Goal: Task Accomplishment & Management: Complete application form

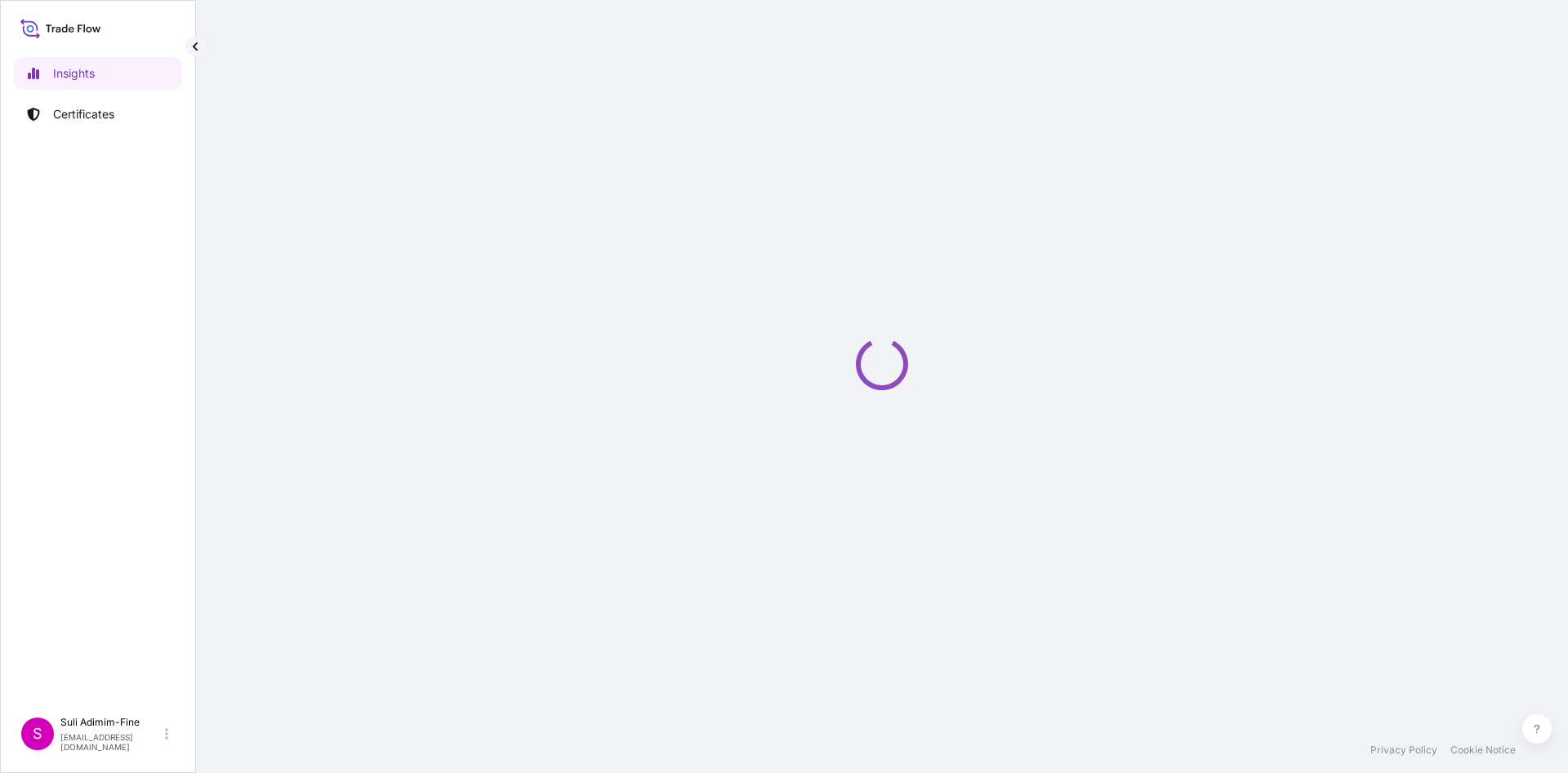
select select "2025"
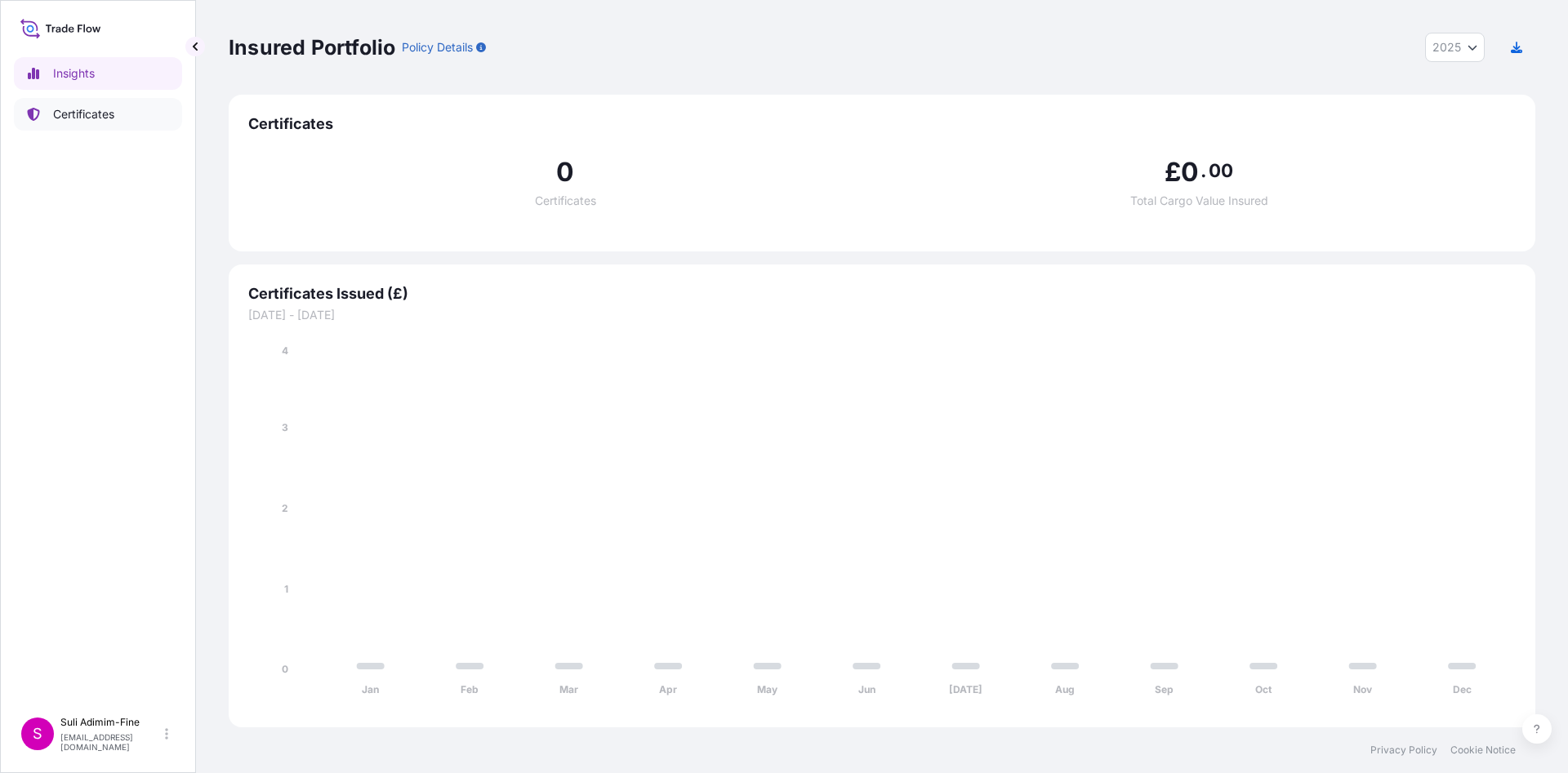
click at [105, 117] on p "Certificates" at bounding box center [84, 114] width 61 height 17
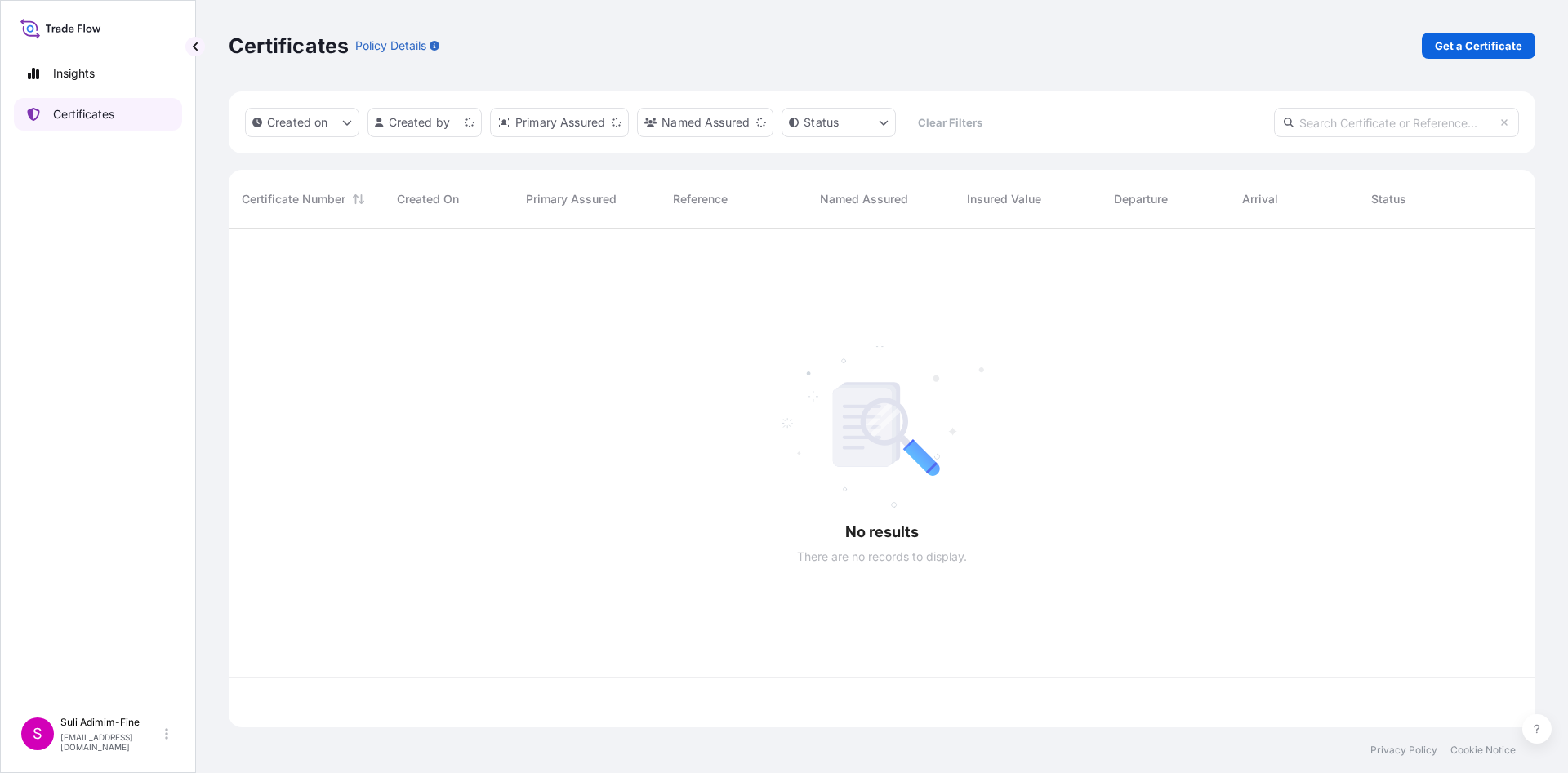
scroll to position [489, 1287]
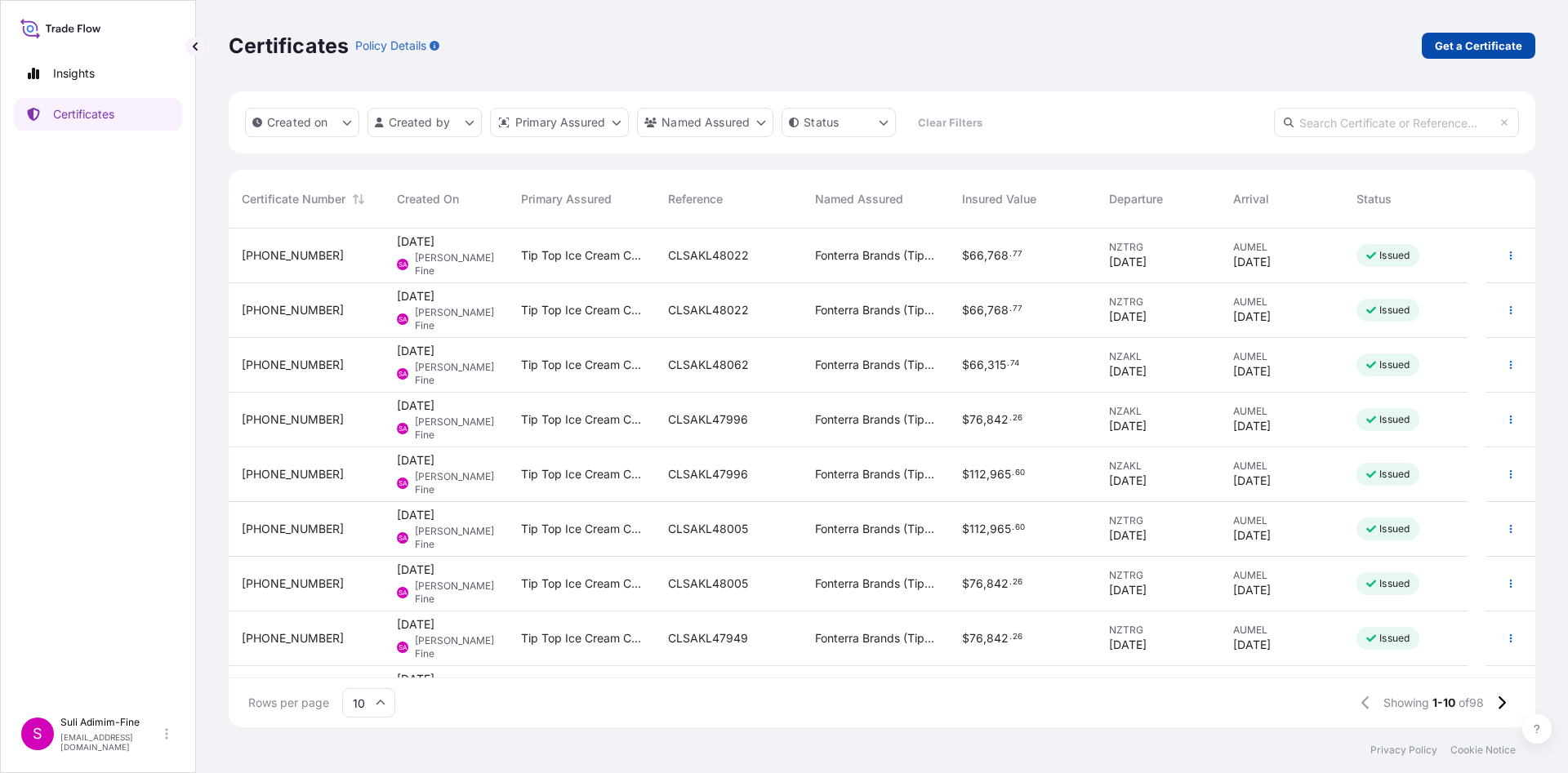
click at [1502, 51] on p "Get a Certificate" at bounding box center [1479, 45] width 87 height 17
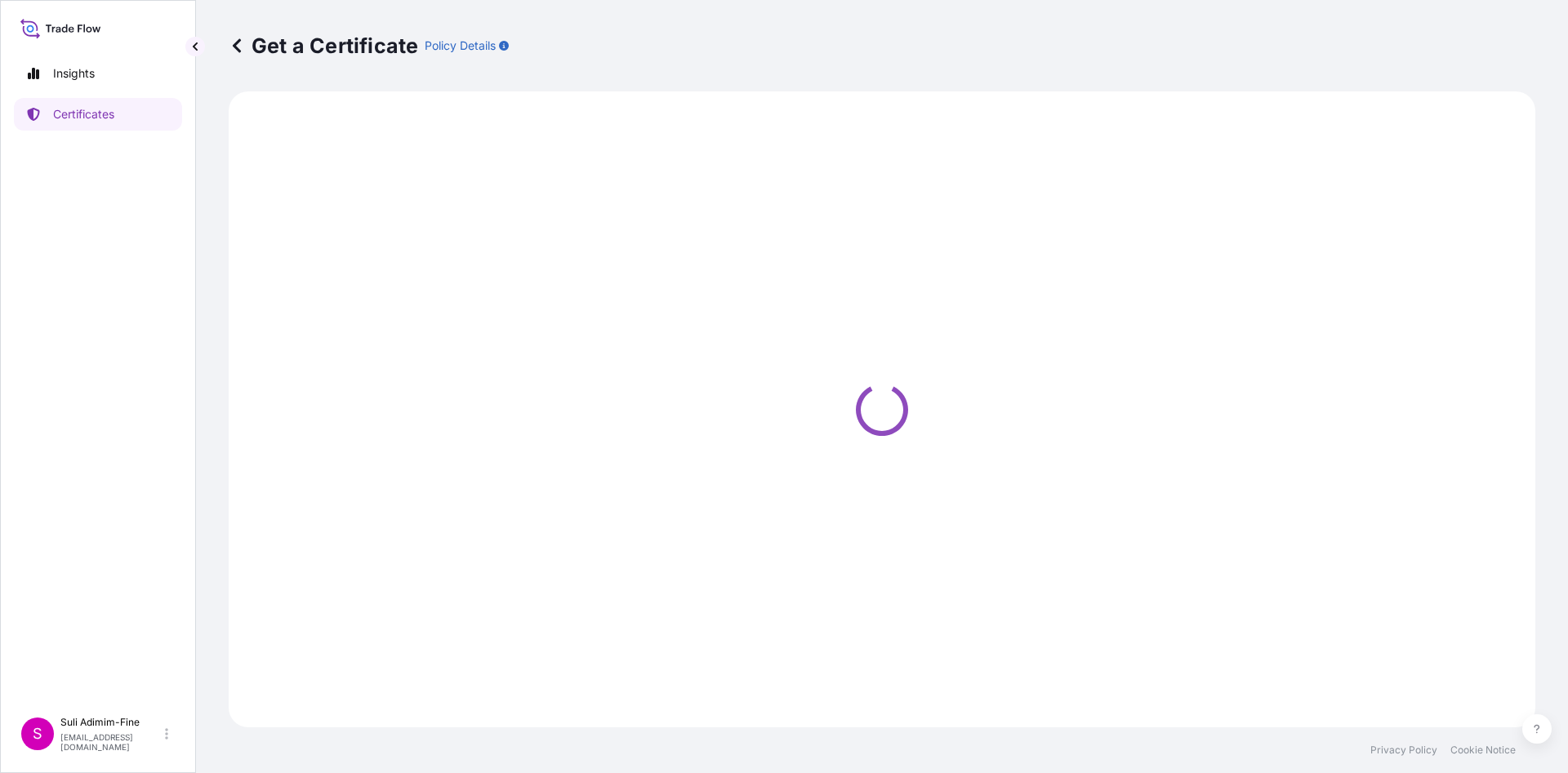
select select "Road / [GEOGRAPHIC_DATA]"
select select "Ocean Vessel"
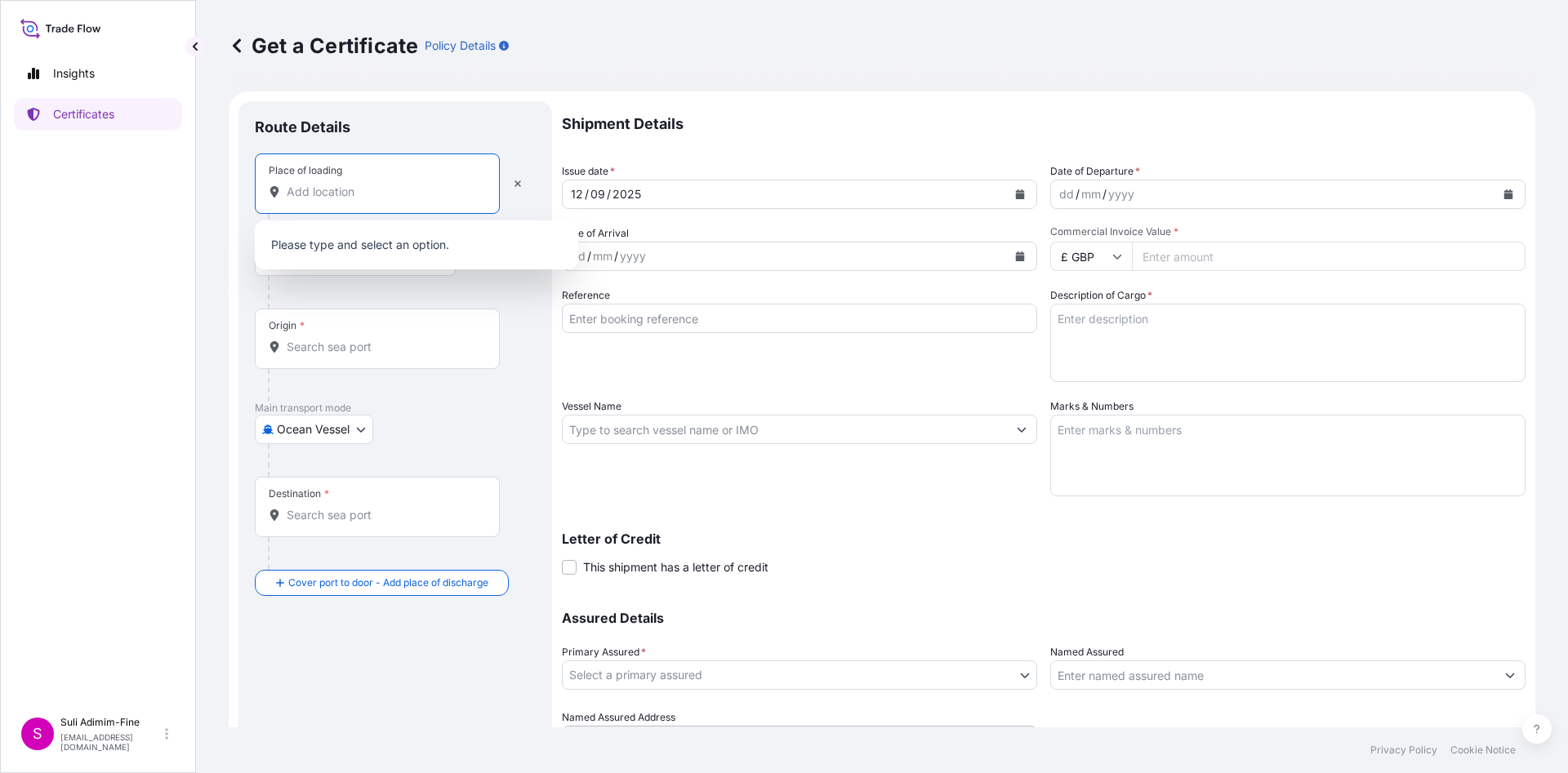
click at [388, 191] on input "Place of loading" at bounding box center [383, 192] width 192 height 17
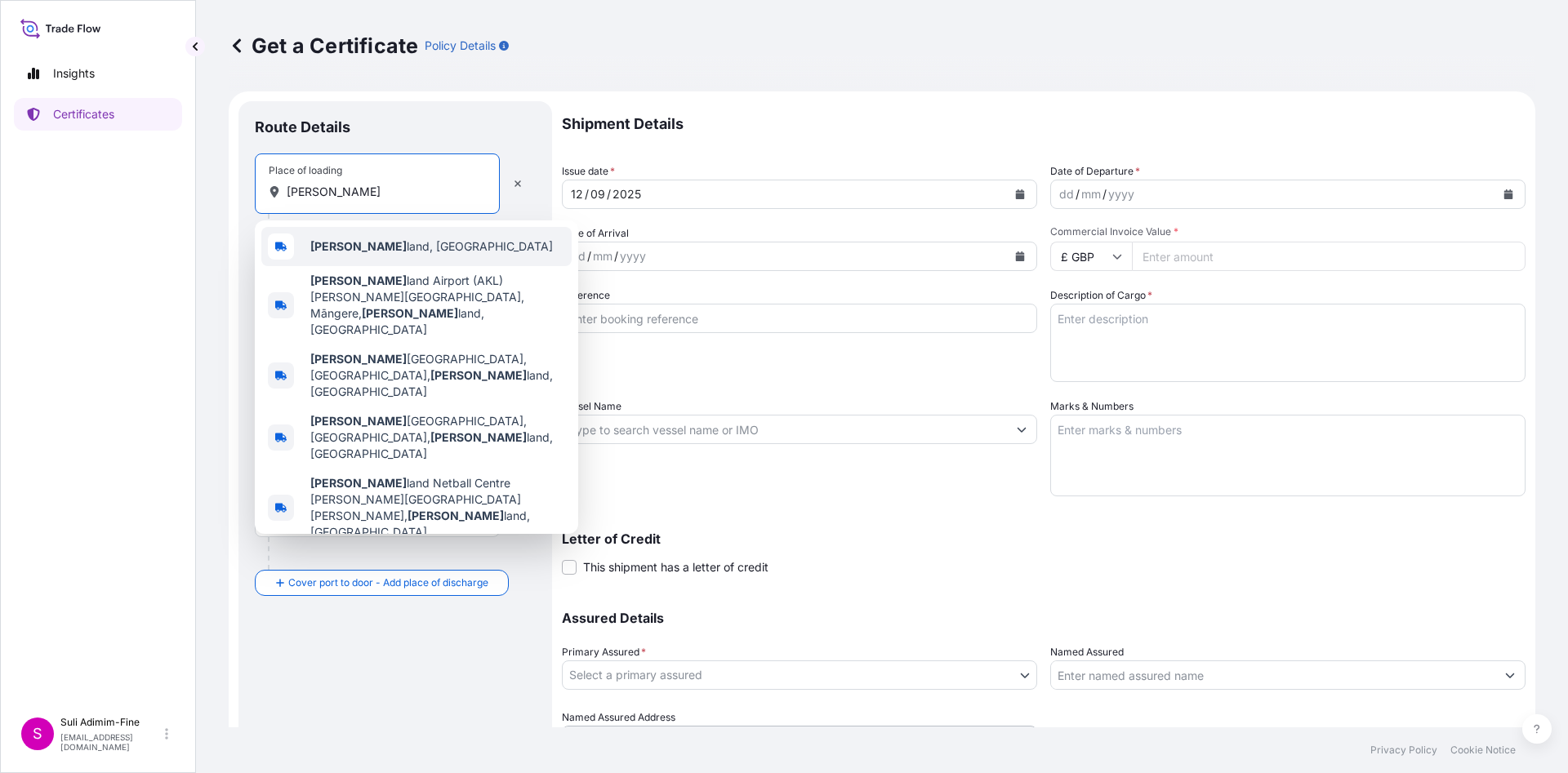
click at [347, 256] on div "[PERSON_NAME] land, [GEOGRAPHIC_DATA]" at bounding box center [416, 247] width 310 height 39
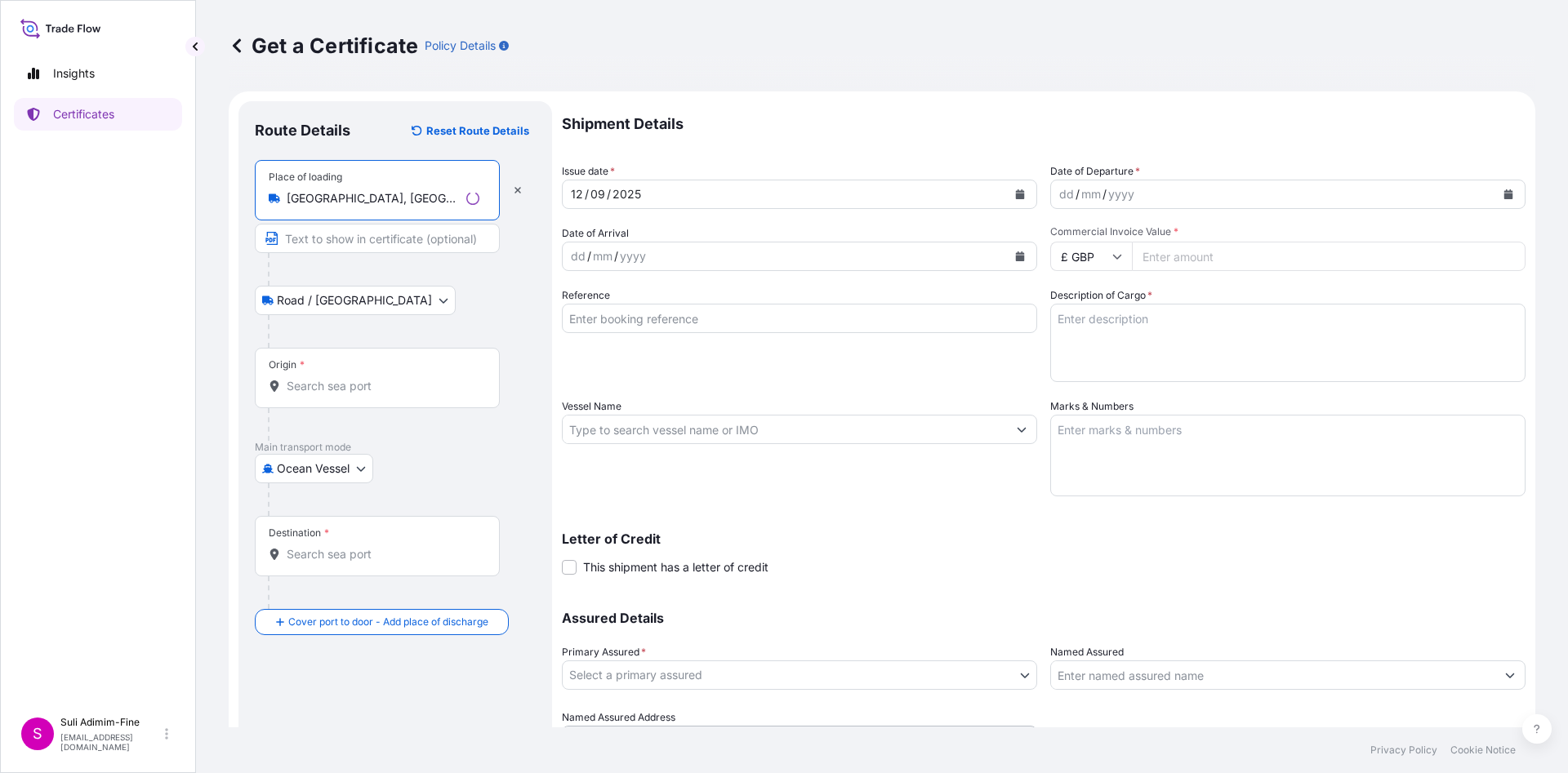
type input "[GEOGRAPHIC_DATA], [GEOGRAPHIC_DATA]"
click at [316, 239] on input "Text to appear on certificate" at bounding box center [377, 239] width 245 height 30
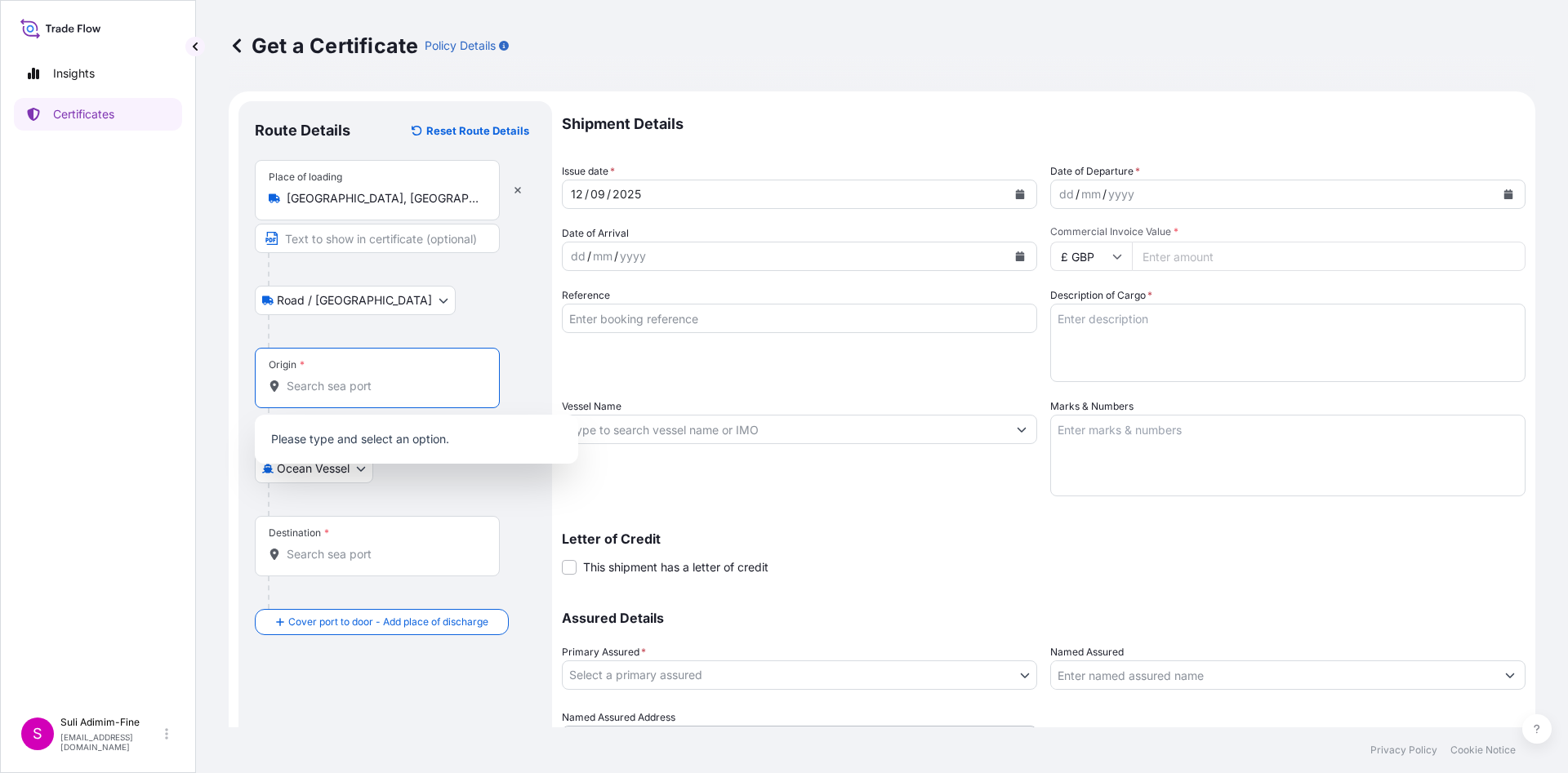
click at [307, 392] on input "Origin *" at bounding box center [383, 386] width 192 height 17
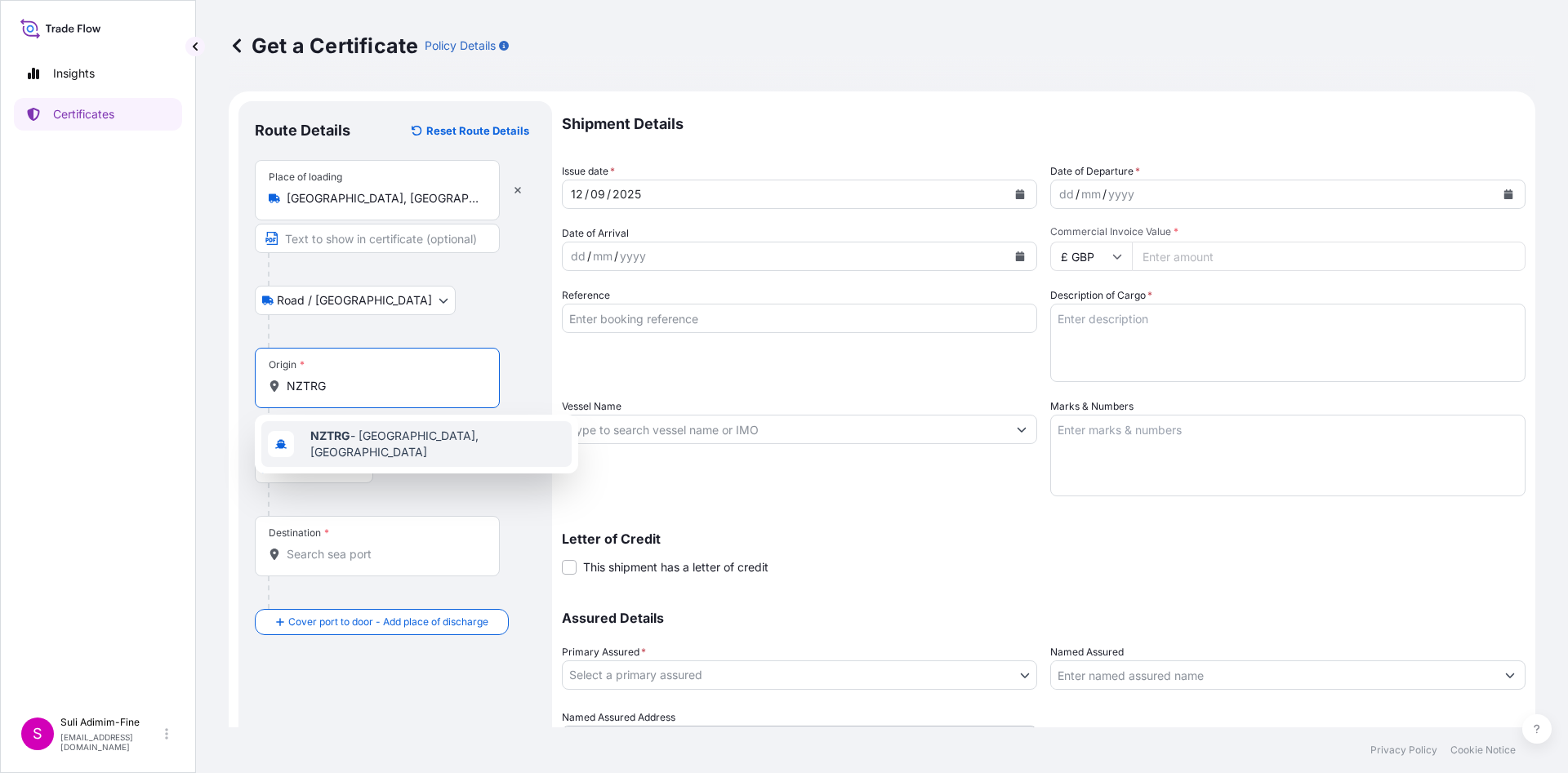
click at [375, 442] on span "NZTRG - [GEOGRAPHIC_DATA], [GEOGRAPHIC_DATA]" at bounding box center [437, 443] width 254 height 32
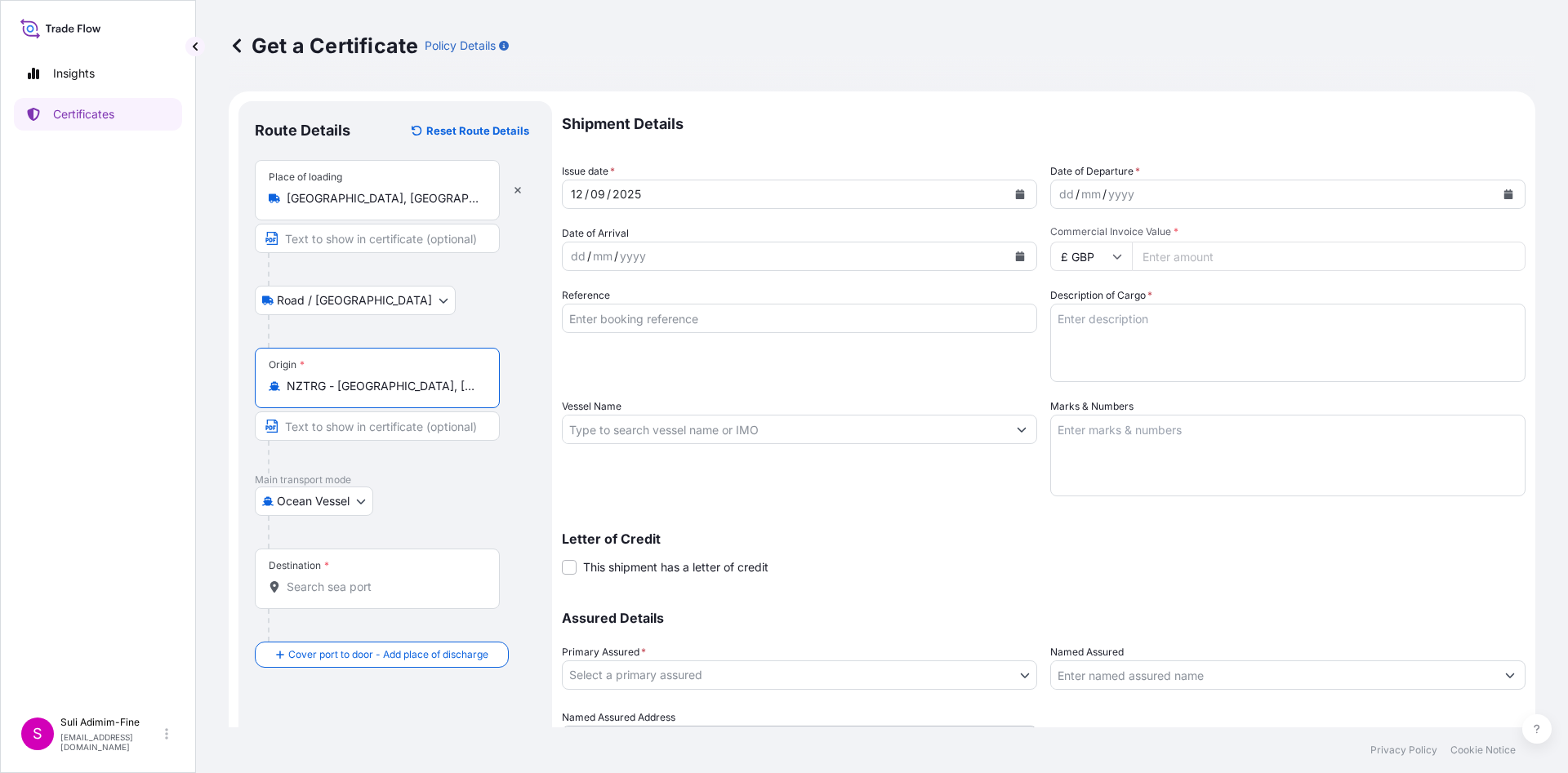
type input "NZTRG - [GEOGRAPHIC_DATA], [GEOGRAPHIC_DATA]"
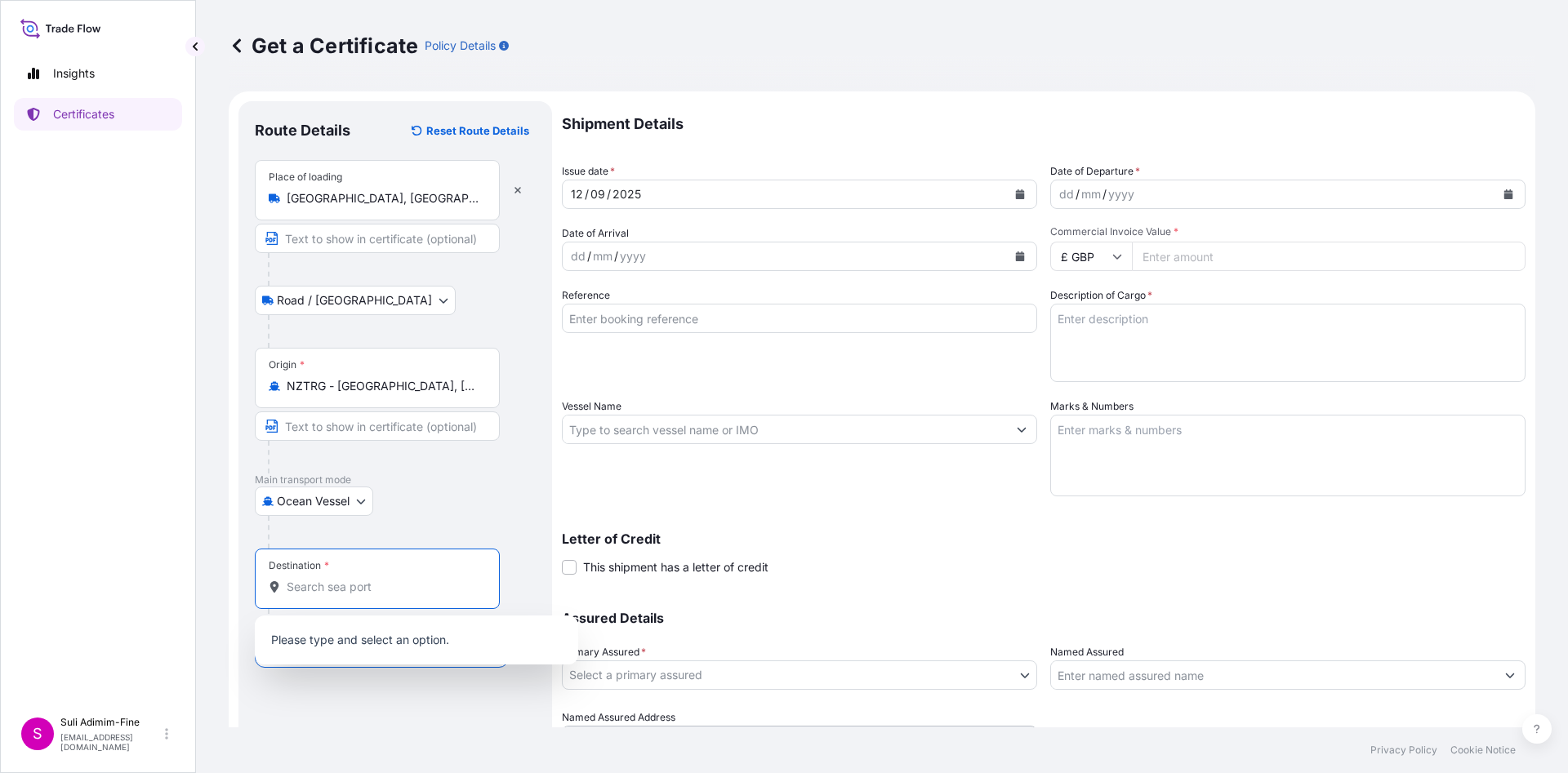
click at [328, 580] on input "Destination *" at bounding box center [383, 587] width 192 height 17
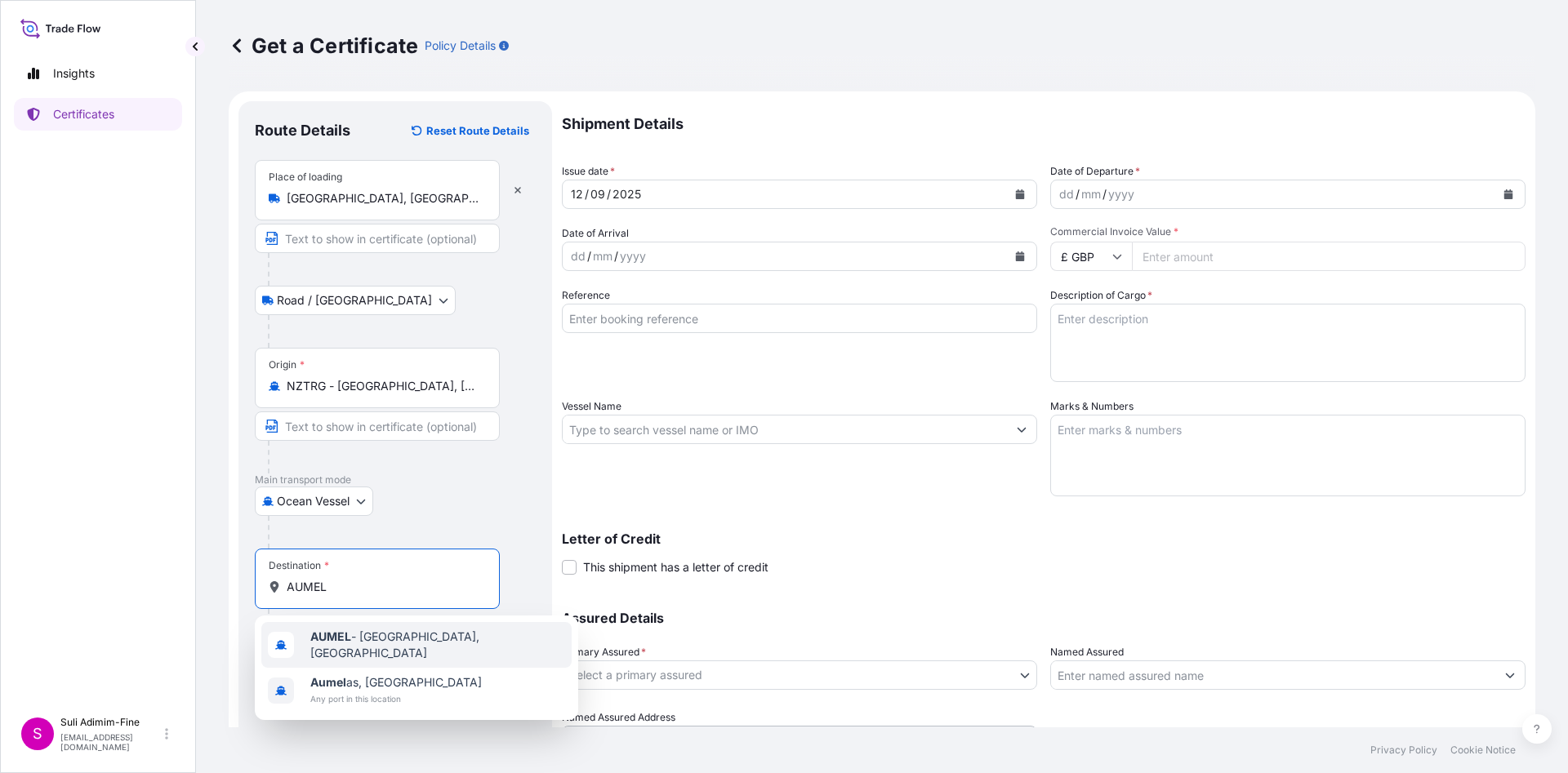
click at [369, 642] on span "AUMEL - [GEOGRAPHIC_DATA], [GEOGRAPHIC_DATA]" at bounding box center [437, 644] width 254 height 32
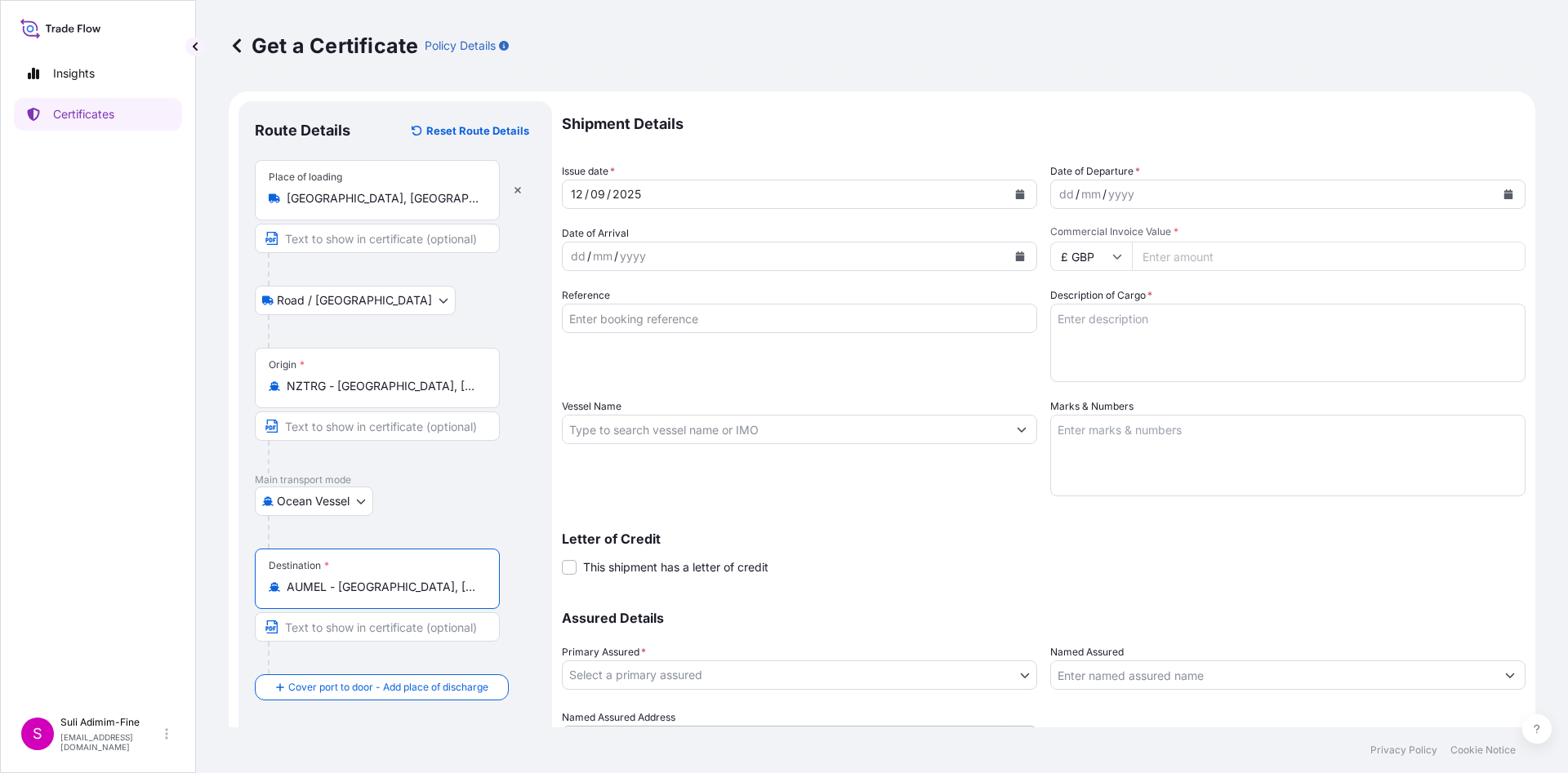
type input "AUMEL - [GEOGRAPHIC_DATA], [GEOGRAPHIC_DATA]"
click at [1007, 196] on button "Calendar" at bounding box center [1020, 194] width 26 height 26
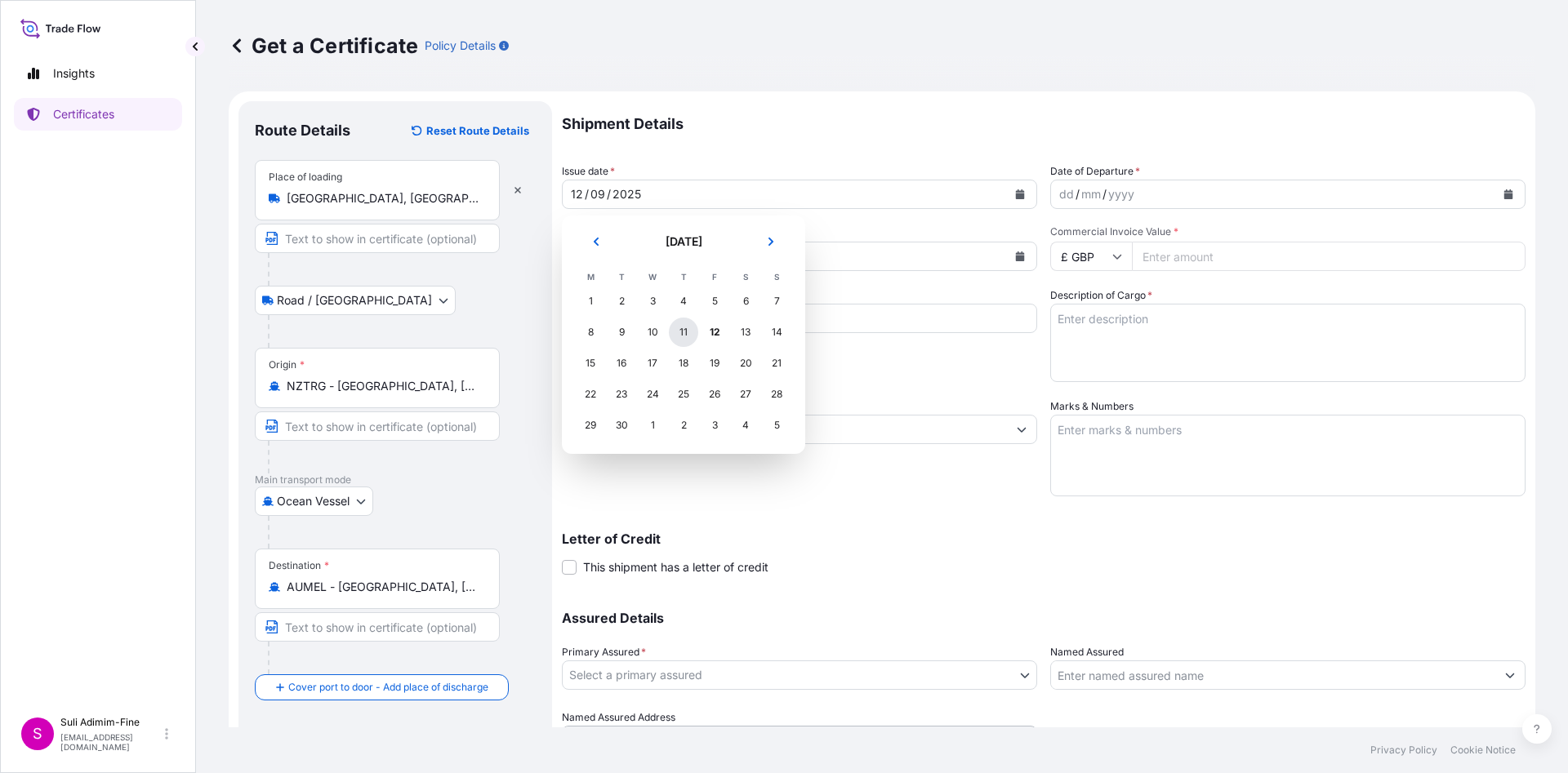
click at [685, 332] on div "11" at bounding box center [684, 332] width 30 height 30
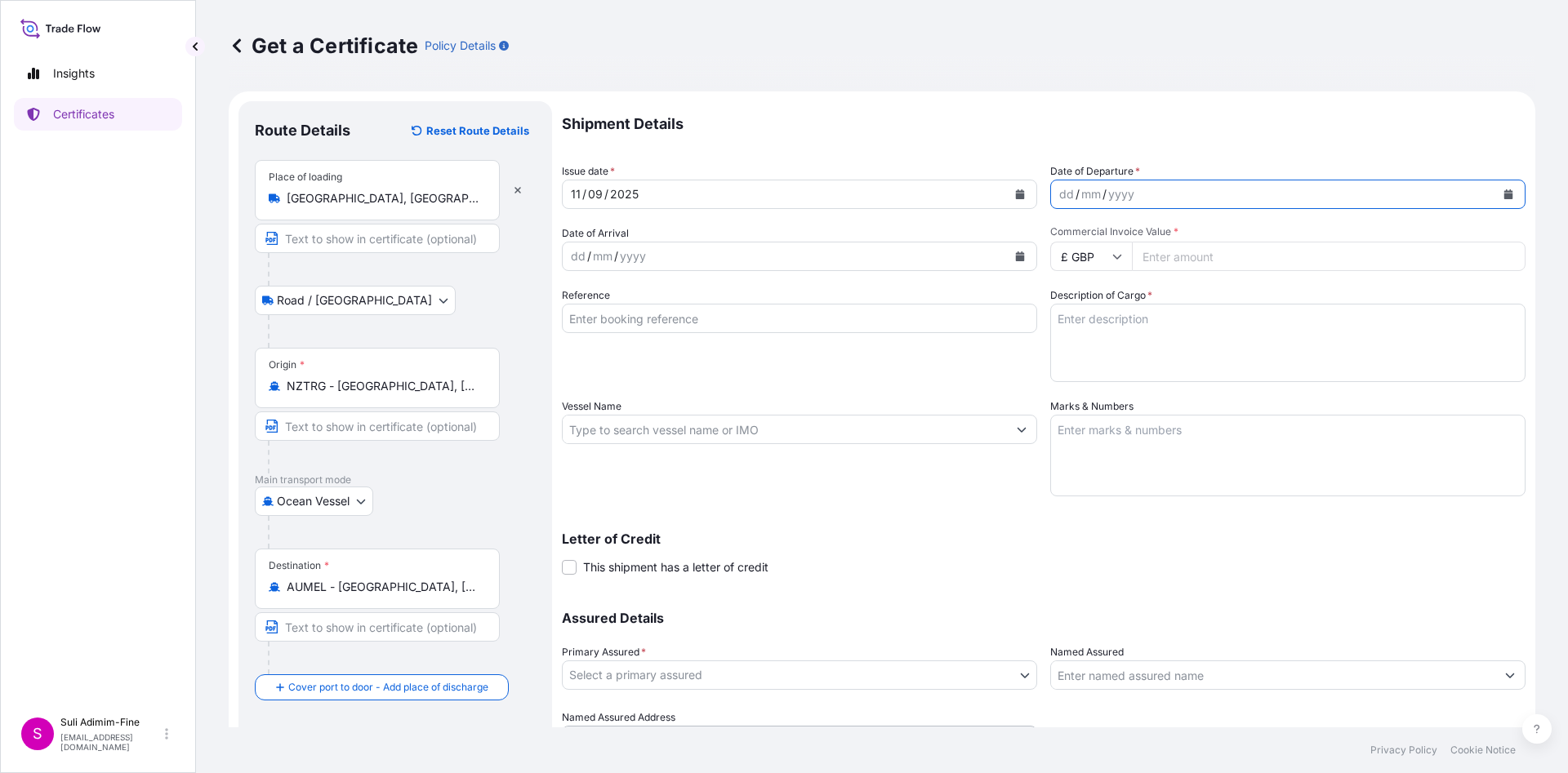
click at [1495, 188] on button "Calendar" at bounding box center [1509, 194] width 26 height 26
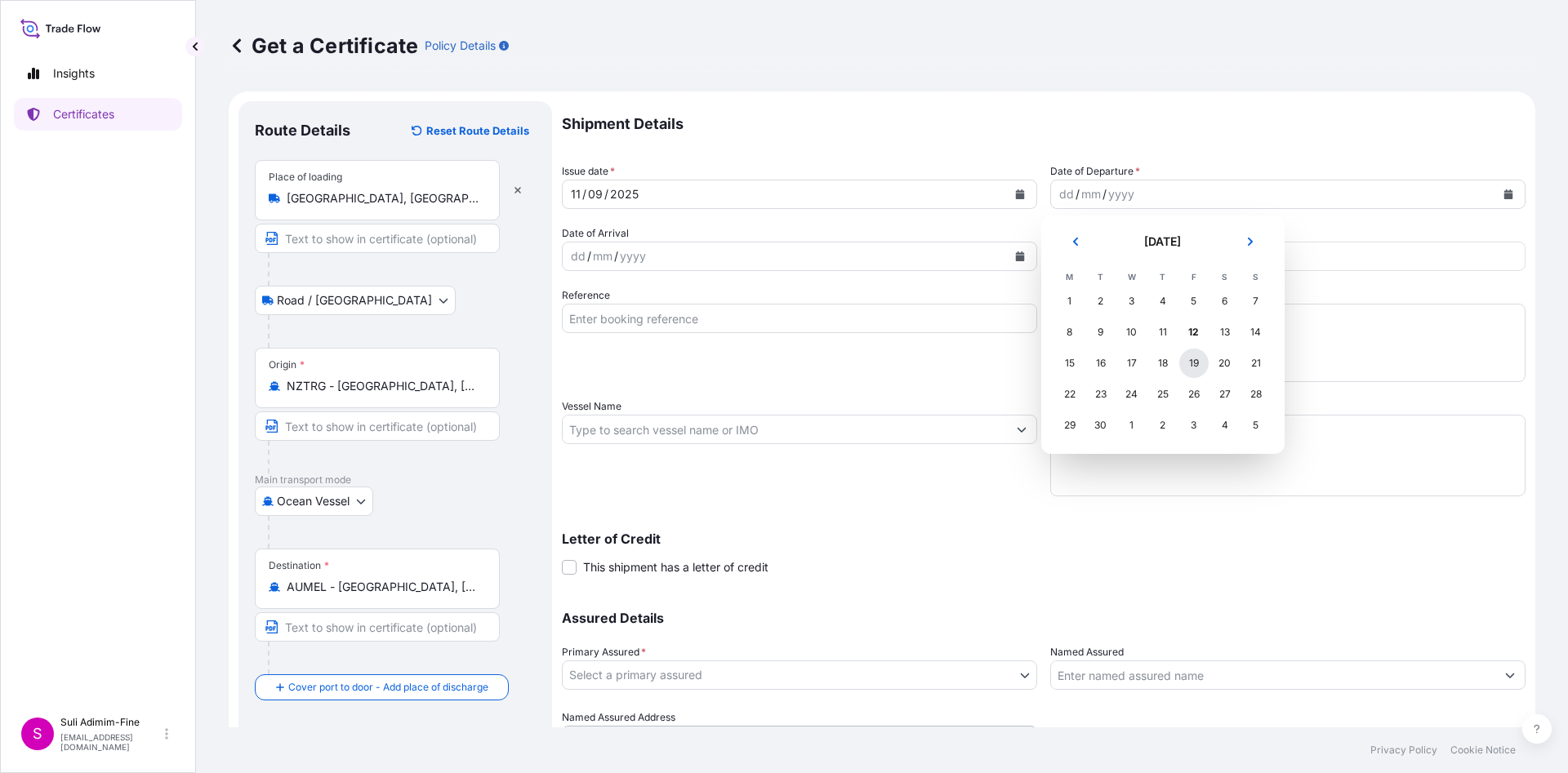
click at [1194, 365] on div "19" at bounding box center [1194, 364] width 30 height 30
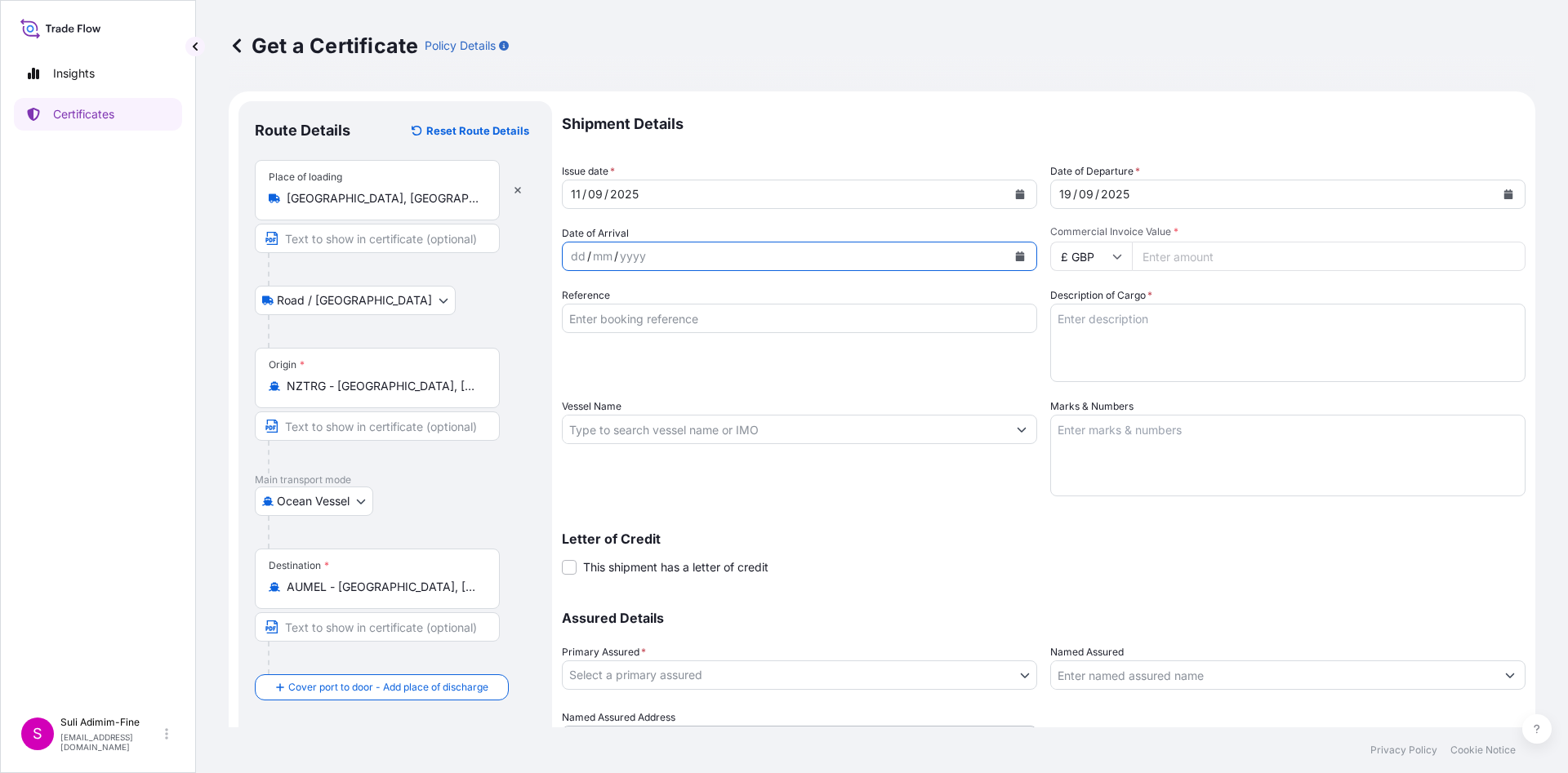
click at [1016, 256] on icon "Calendar" at bounding box center [1021, 256] width 9 height 10
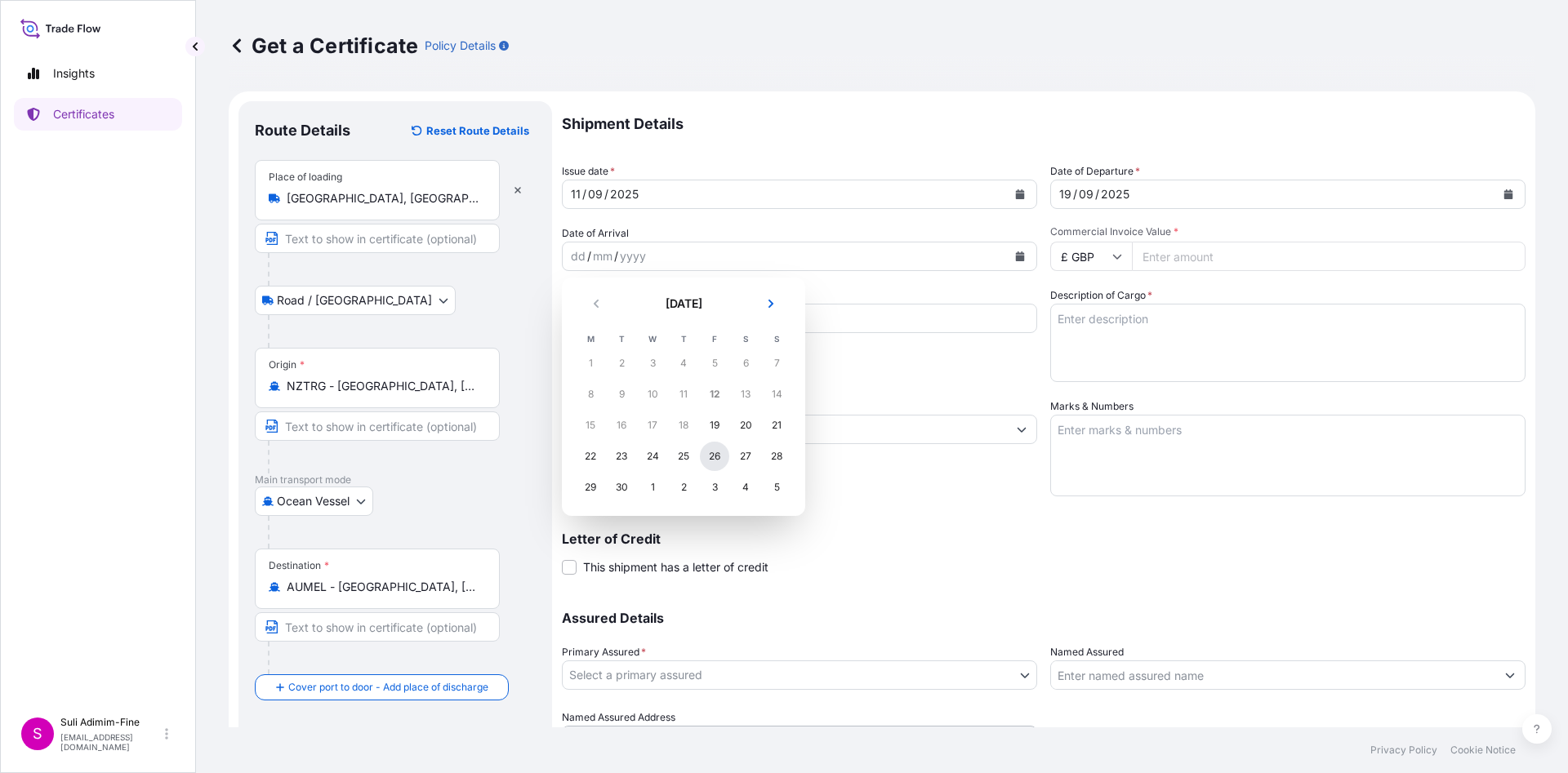
click at [709, 449] on div "26" at bounding box center [714, 456] width 30 height 30
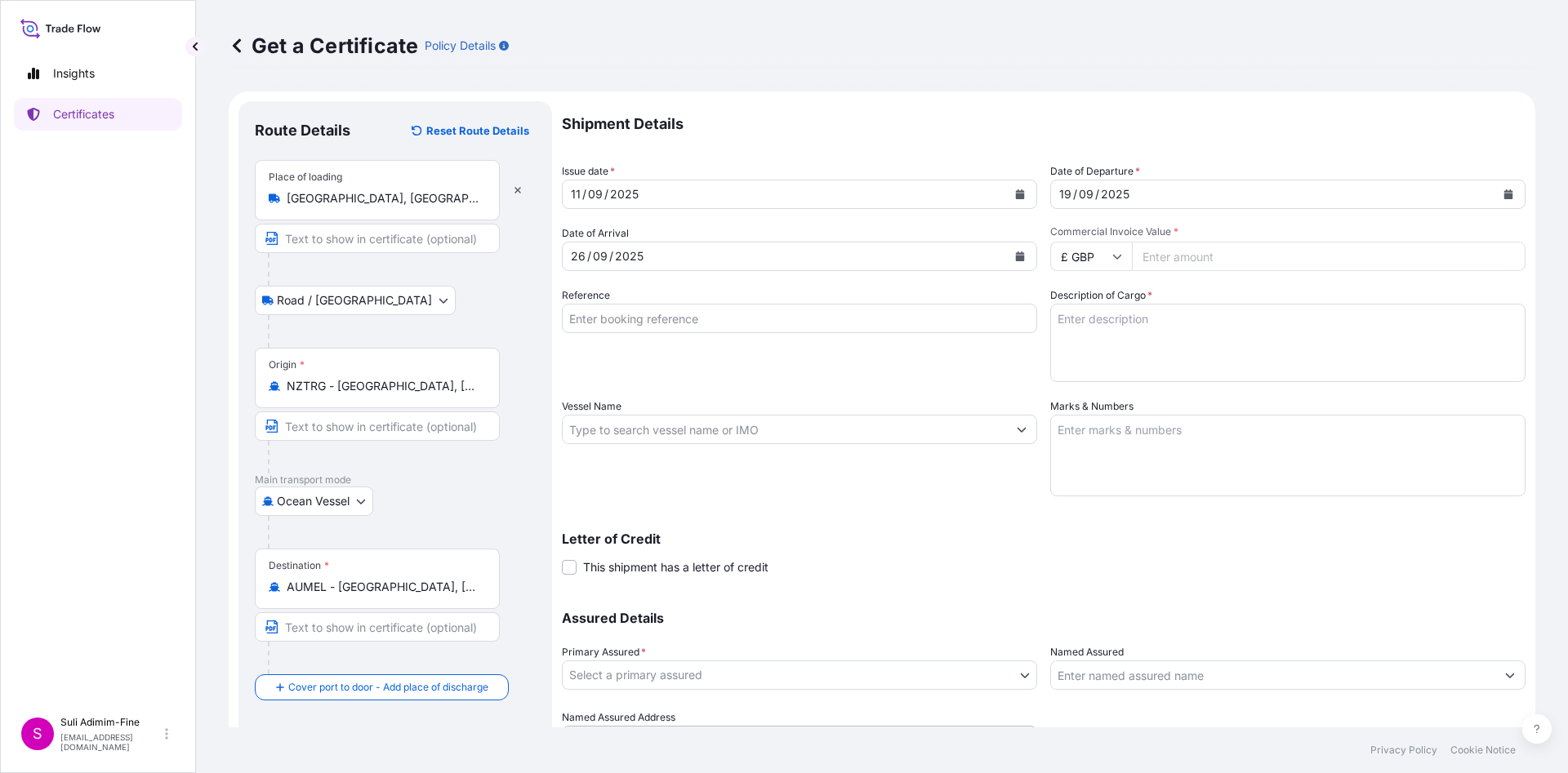
click at [1102, 255] on input "£ GBP" at bounding box center [1091, 256] width 81 height 30
click at [1087, 191] on div "$ NZD" at bounding box center [1082, 175] width 68 height 31
type input "$ NZD"
click at [612, 428] on input "Vessel Name" at bounding box center [784, 429] width 444 height 30
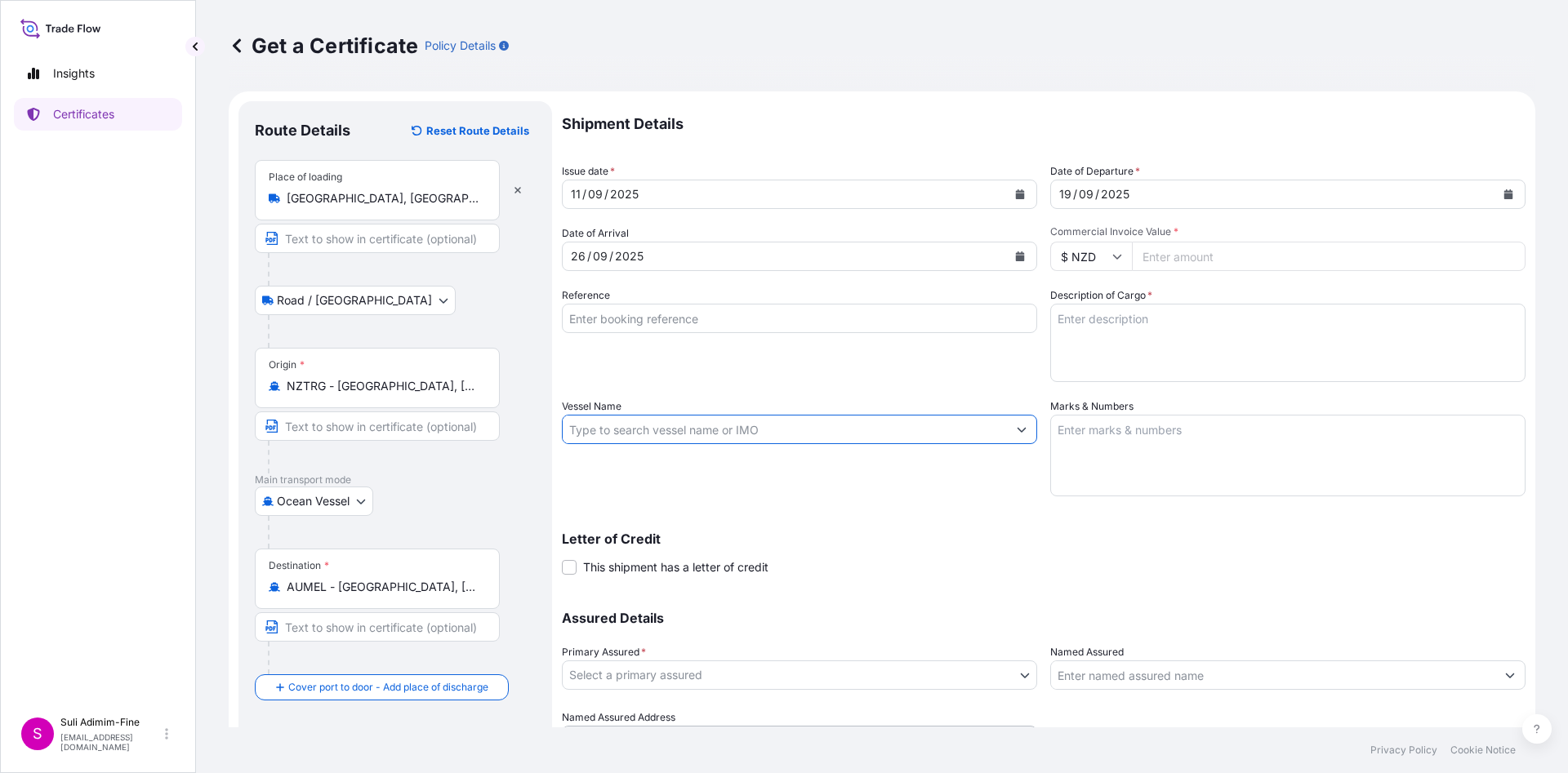
paste input "SPIRIT OF [GEOGRAPHIC_DATA]"
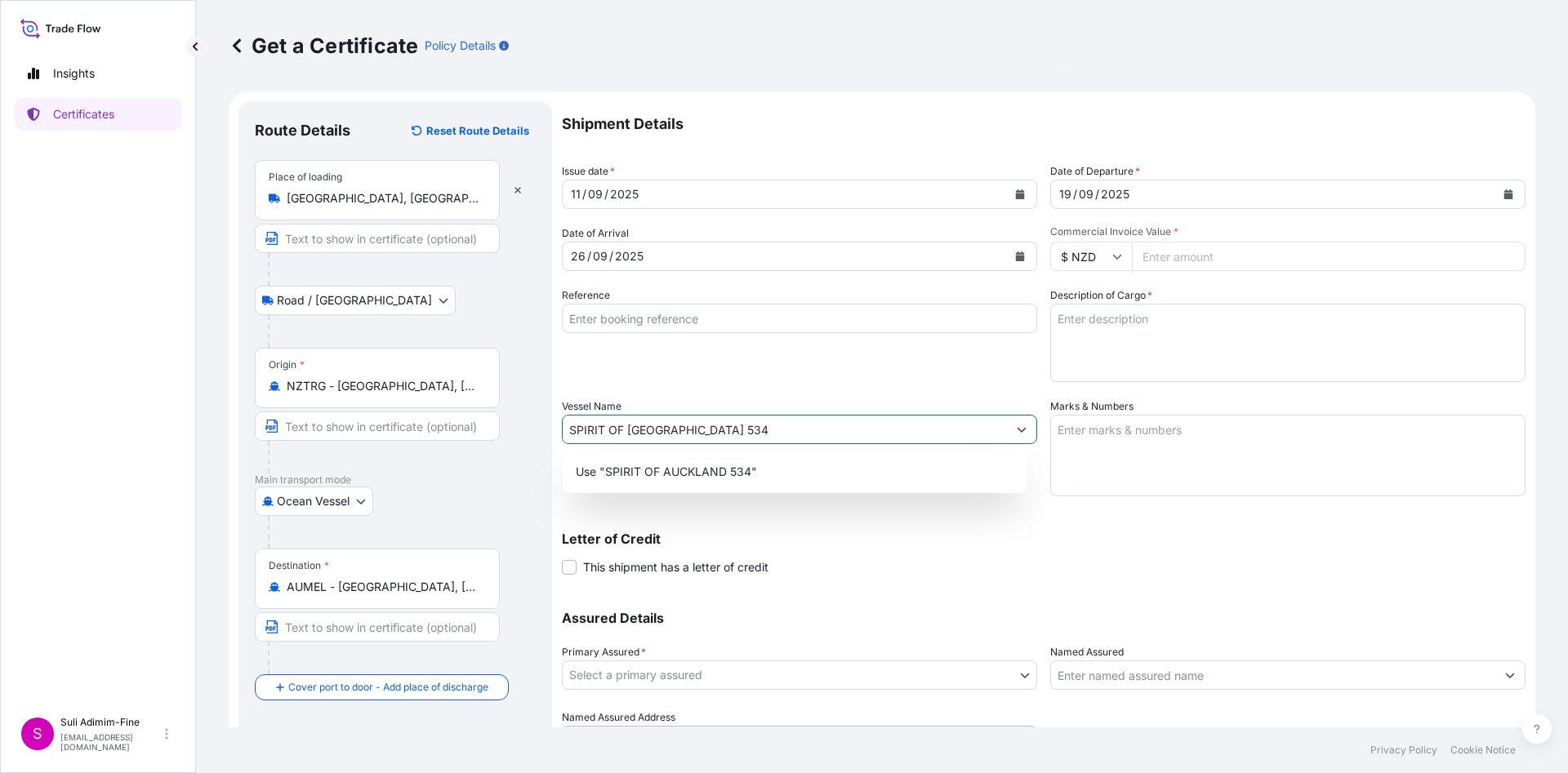
type input "SPIRIT OF [GEOGRAPHIC_DATA] 534"
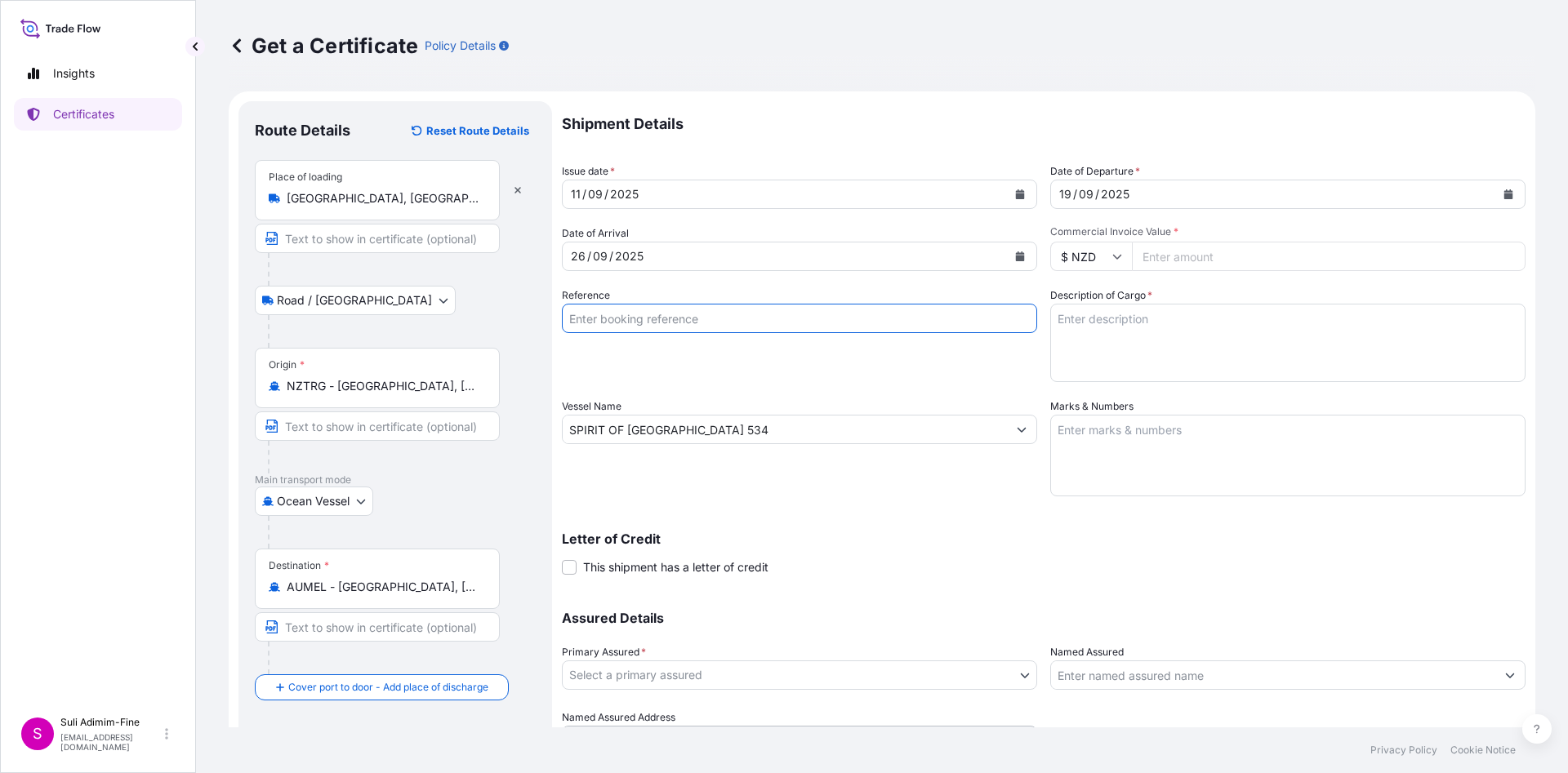
click at [645, 326] on input "Reference" at bounding box center [798, 318] width 475 height 30
paste input "CLSAKL48066"
type input "CLSAKL48066"
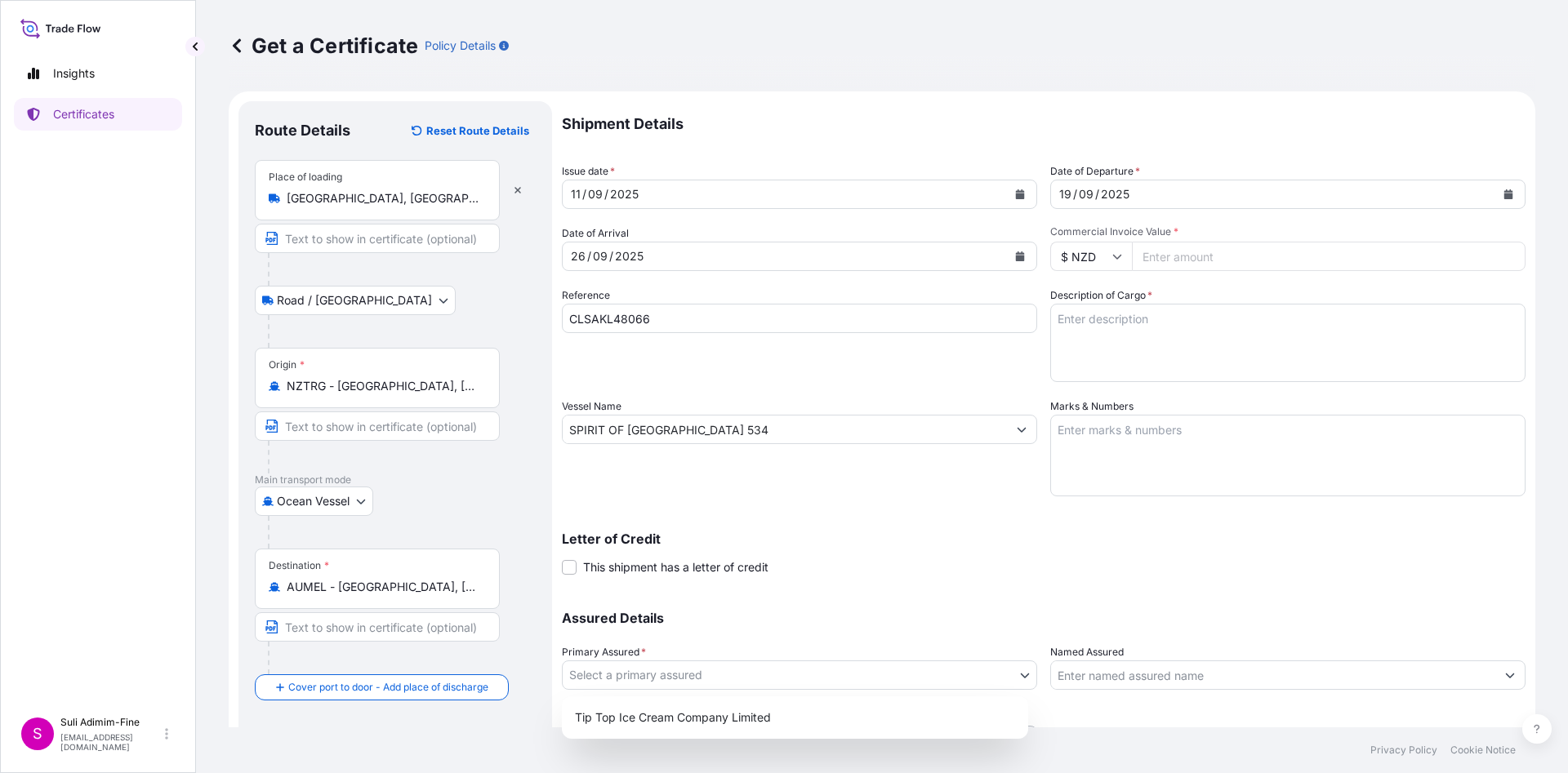
click at [639, 674] on body "Insights Certificates S Suli Adimim-Fine [EMAIL_ADDRESS][DOMAIN_NAME] Get a Cer…" at bounding box center [784, 386] width 1568 height 773
click at [666, 736] on div "Tip Top Ice Cream Company Limited" at bounding box center [794, 717] width 466 height 43
click at [686, 719] on div "Tip Top Ice Cream Company Limited" at bounding box center [795, 718] width 453 height 30
select select "31891"
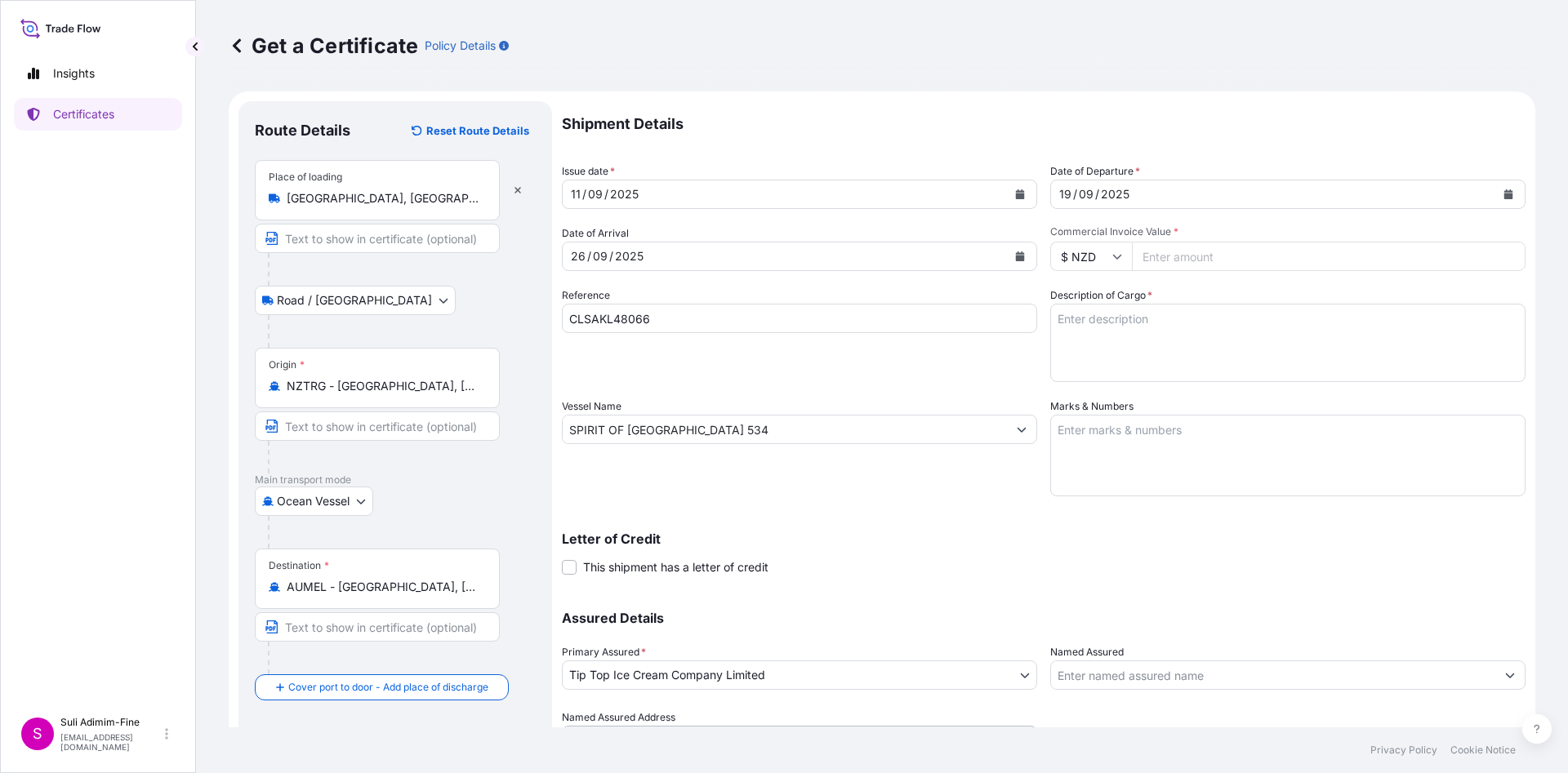
drag, startPoint x: 963, startPoint y: 770, endPoint x: 1122, endPoint y: 746, distance: 160.8
click at [1122, 746] on footer "Privacy Policy Cookie Notice" at bounding box center [882, 750] width 1372 height 45
click at [1178, 260] on input "Commercial Invoice Value *" at bounding box center [1328, 256] width 394 height 30
paste input "104214.00"
type input "104214.00"
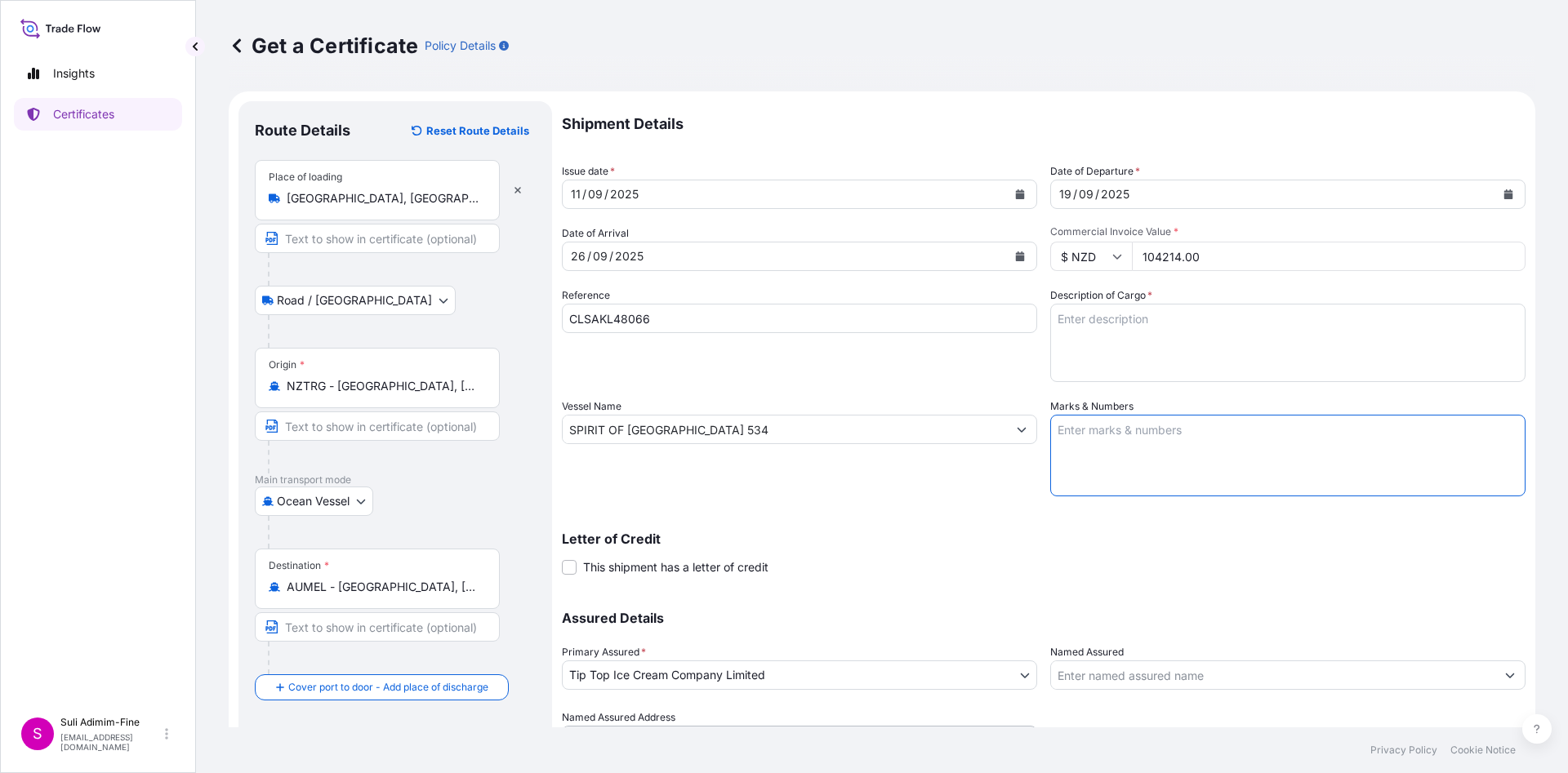
click at [1099, 452] on textarea "Marks & Numbers" at bounding box center [1287, 455] width 475 height 81
paste textarea "Shipment: 1001774 3168 CS OF PRODUCT -25 DEGREES 1x40FT REEFER"
click at [1151, 428] on textarea "Shipment: 1001774 3168 CS OF PRODUCT -25 DEGREES 1x40FT REEFER" at bounding box center [1287, 455] width 475 height 81
click at [1516, 52] on div "Get a Certificate Policy Details" at bounding box center [882, 45] width 1307 height 26
click at [1059, 451] on textarea "Shipment: 1001777 3168 CS OF PRODUCT -25 DEGREES 1x40FT REEFER" at bounding box center [1287, 455] width 475 height 81
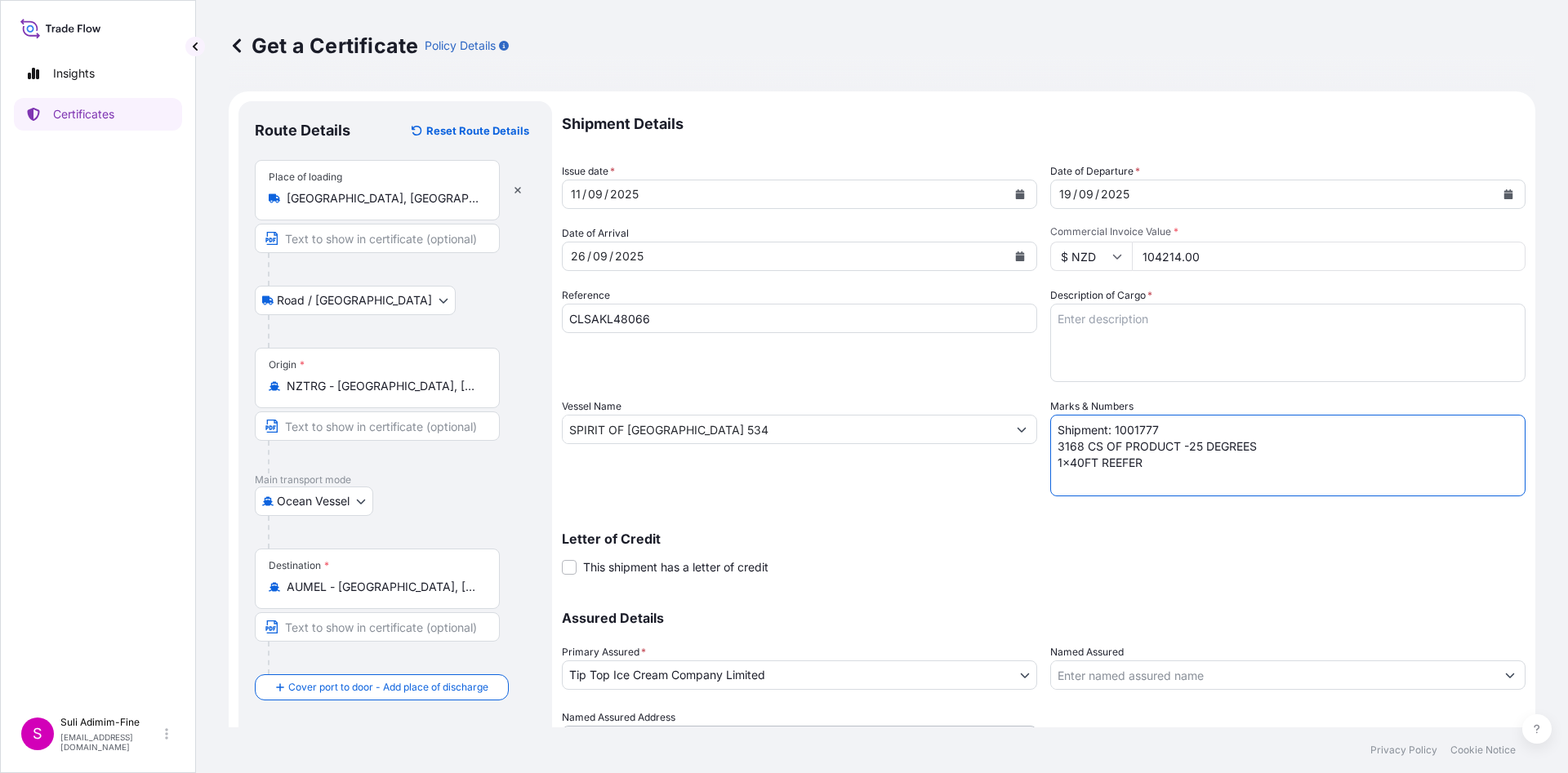
click at [1059, 451] on textarea "Shipment: 1001777 3168 CS OF PRODUCT -25 DEGREES 1x40FT REEFER" at bounding box center [1287, 455] width 475 height 81
type textarea "Shipment: 1001777 3300 CS OF PRODUCT -25 DEGREES 1x40FT REEFER"
click at [1132, 327] on textarea "Description of Cargo *" at bounding box center [1287, 343] width 475 height 79
type textarea "a"
type textarea "Assorted cartons of ice cream"
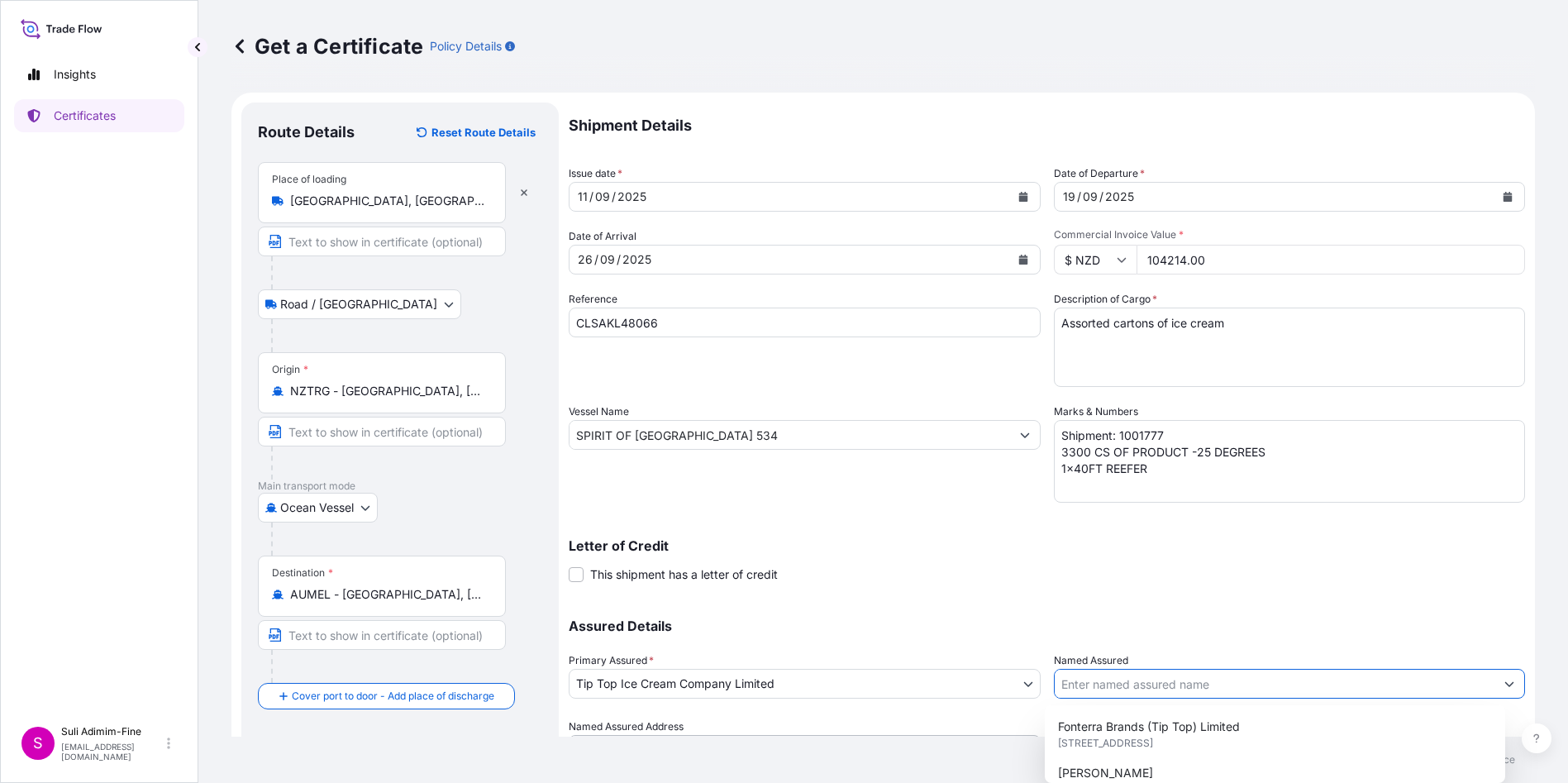
click at [1106, 672] on input "Named Assured" at bounding box center [1275, 684] width 441 height 30
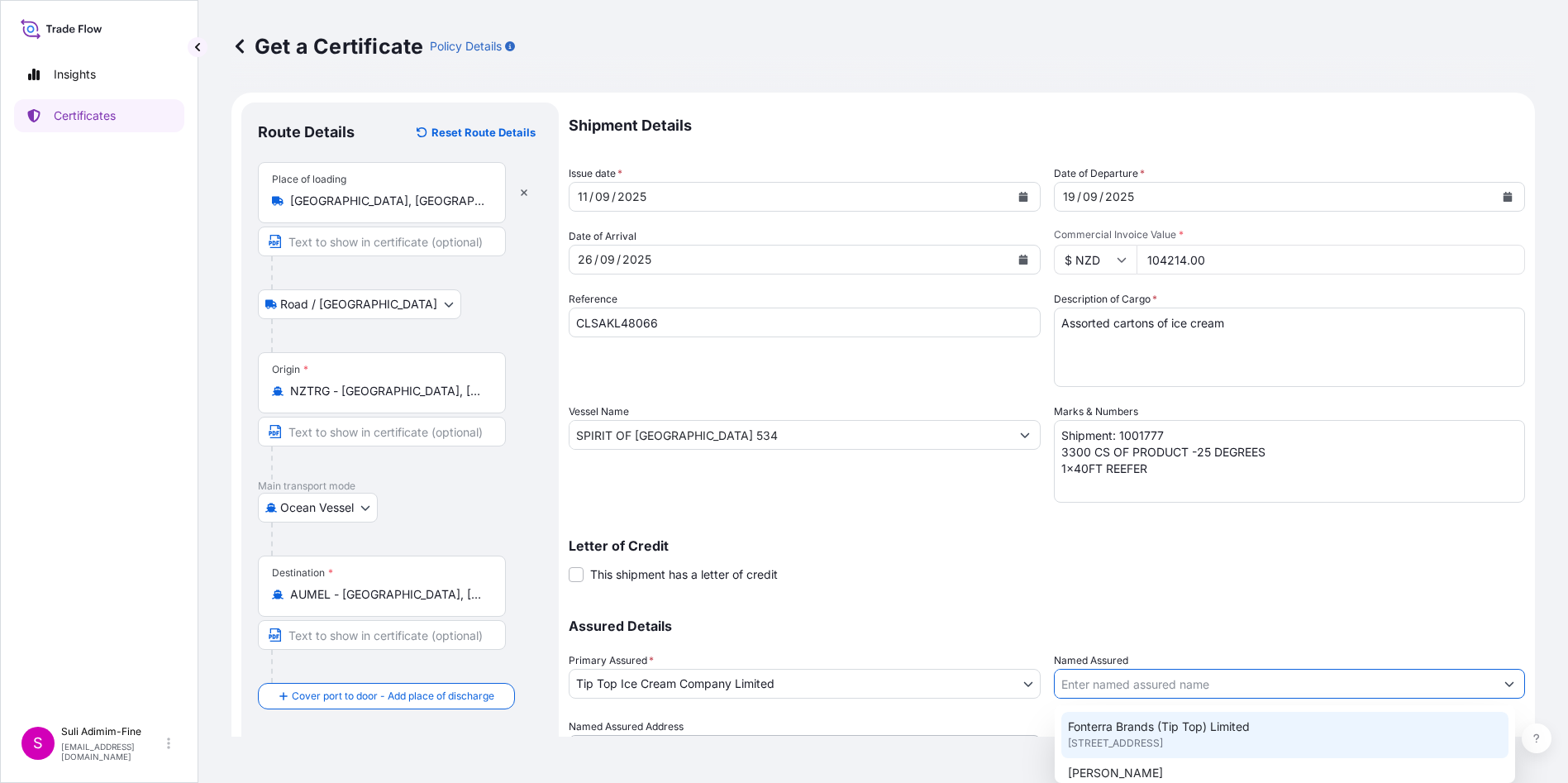
click at [1132, 752] on div "Fonterra Brands (Tip Top) Limited [STREET_ADDRESS]" at bounding box center [1285, 735] width 447 height 46
type input "Fonterra Brands (Tip Top) Limited"
type input "[STREET_ADDRESS]"
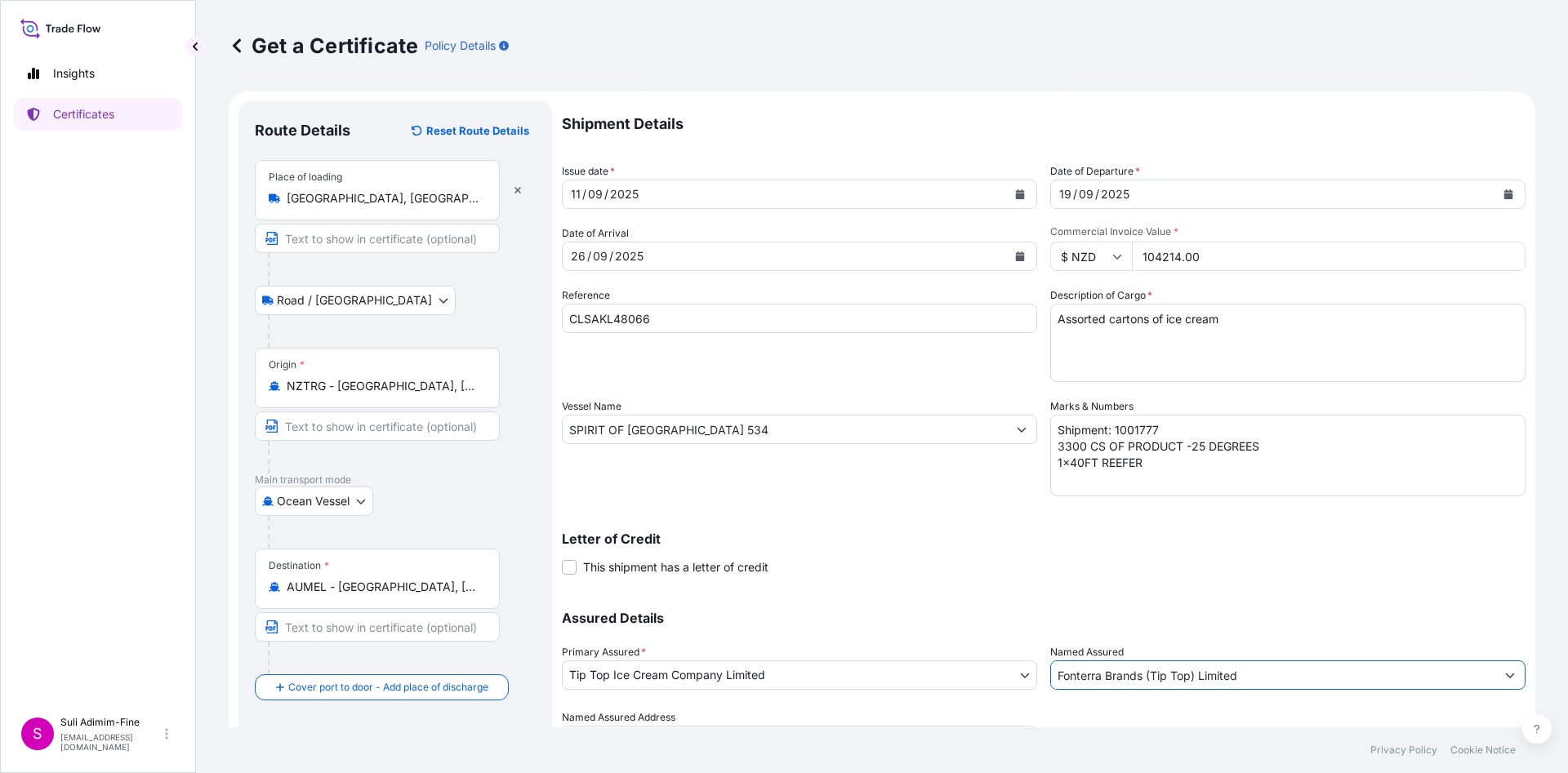
scroll to position [83, 0]
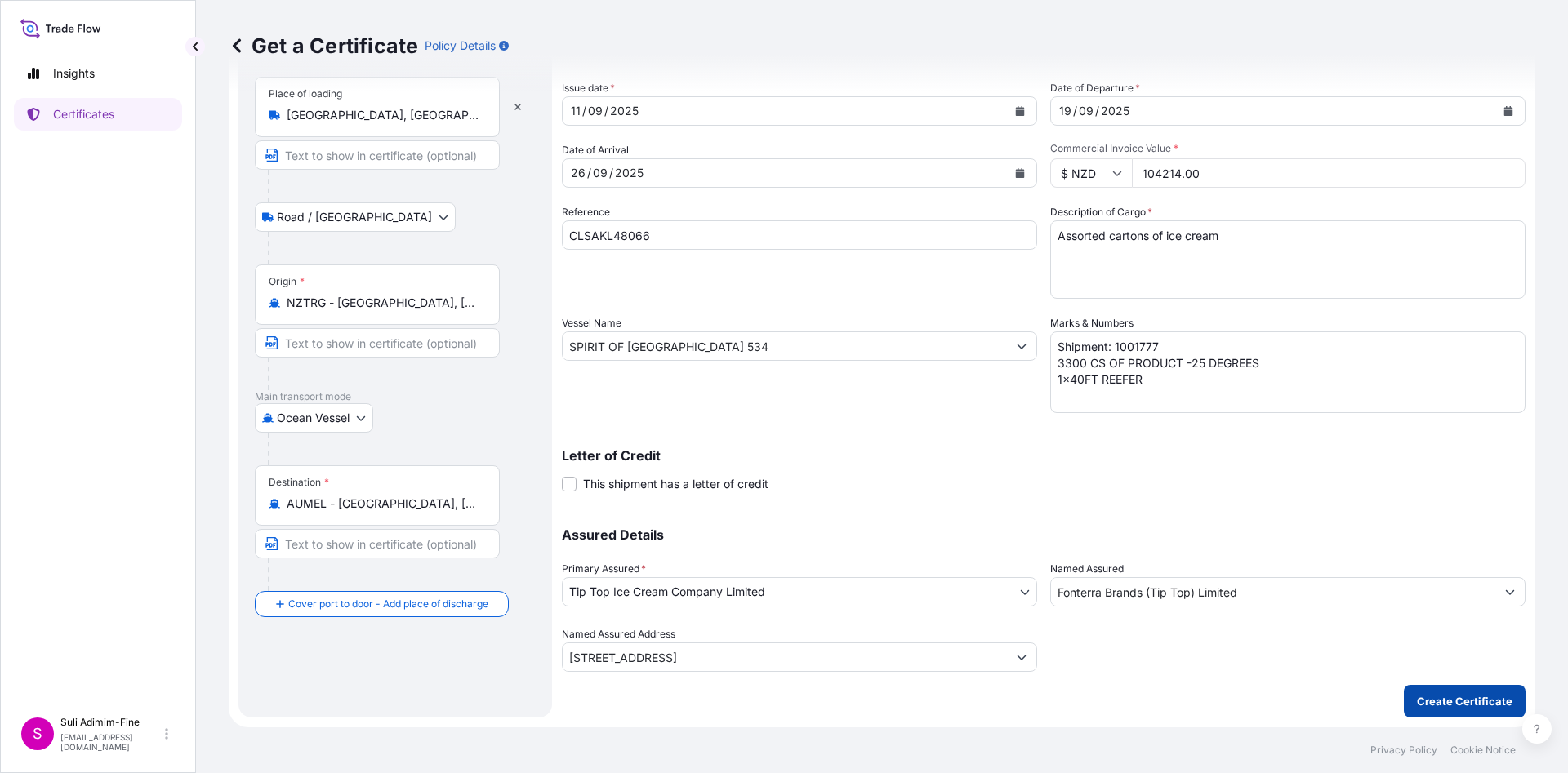
click at [1417, 700] on p "Create Certificate" at bounding box center [1464, 701] width 95 height 17
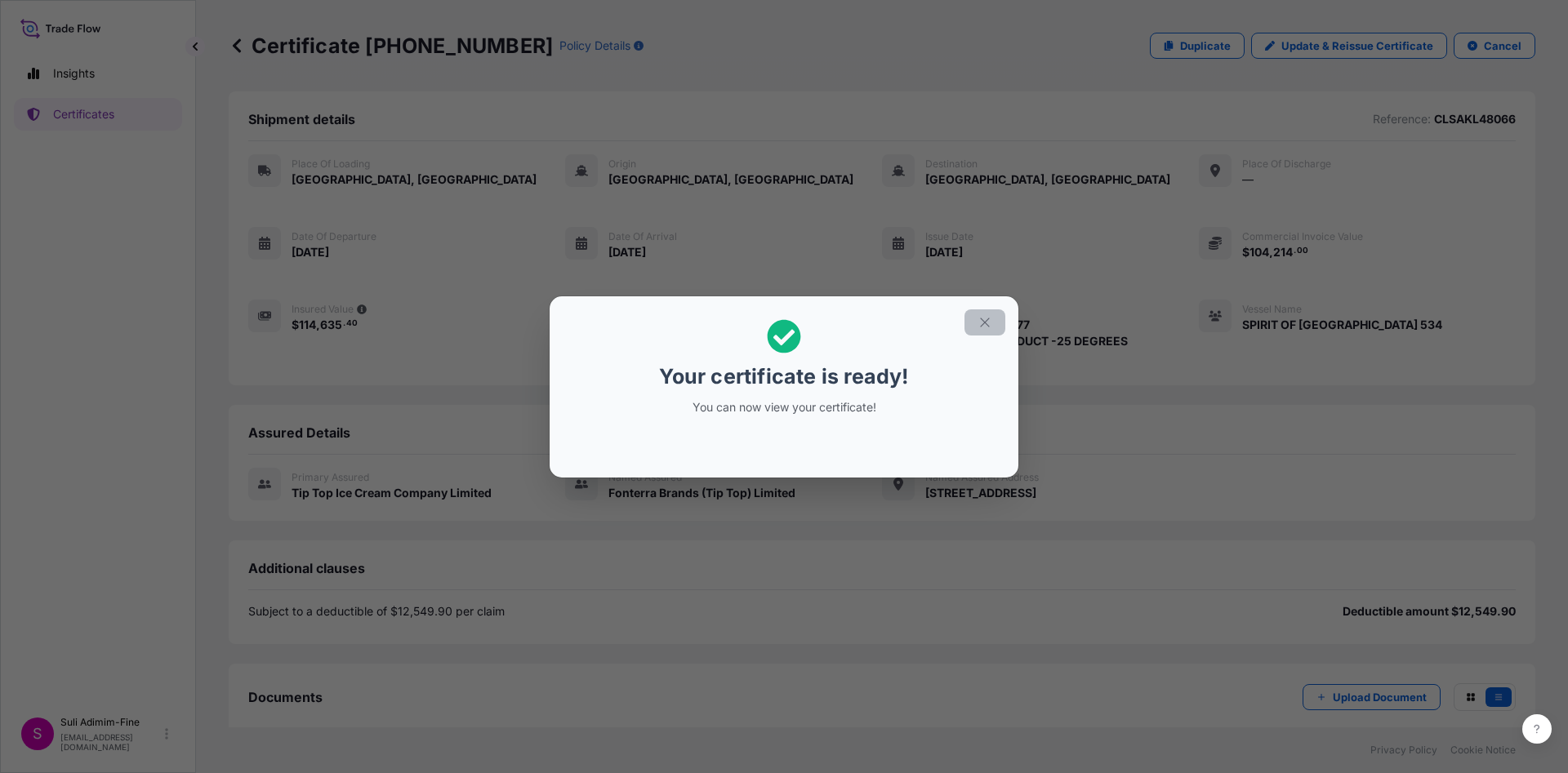
click at [984, 321] on icon "button" at bounding box center [984, 322] width 9 height 9
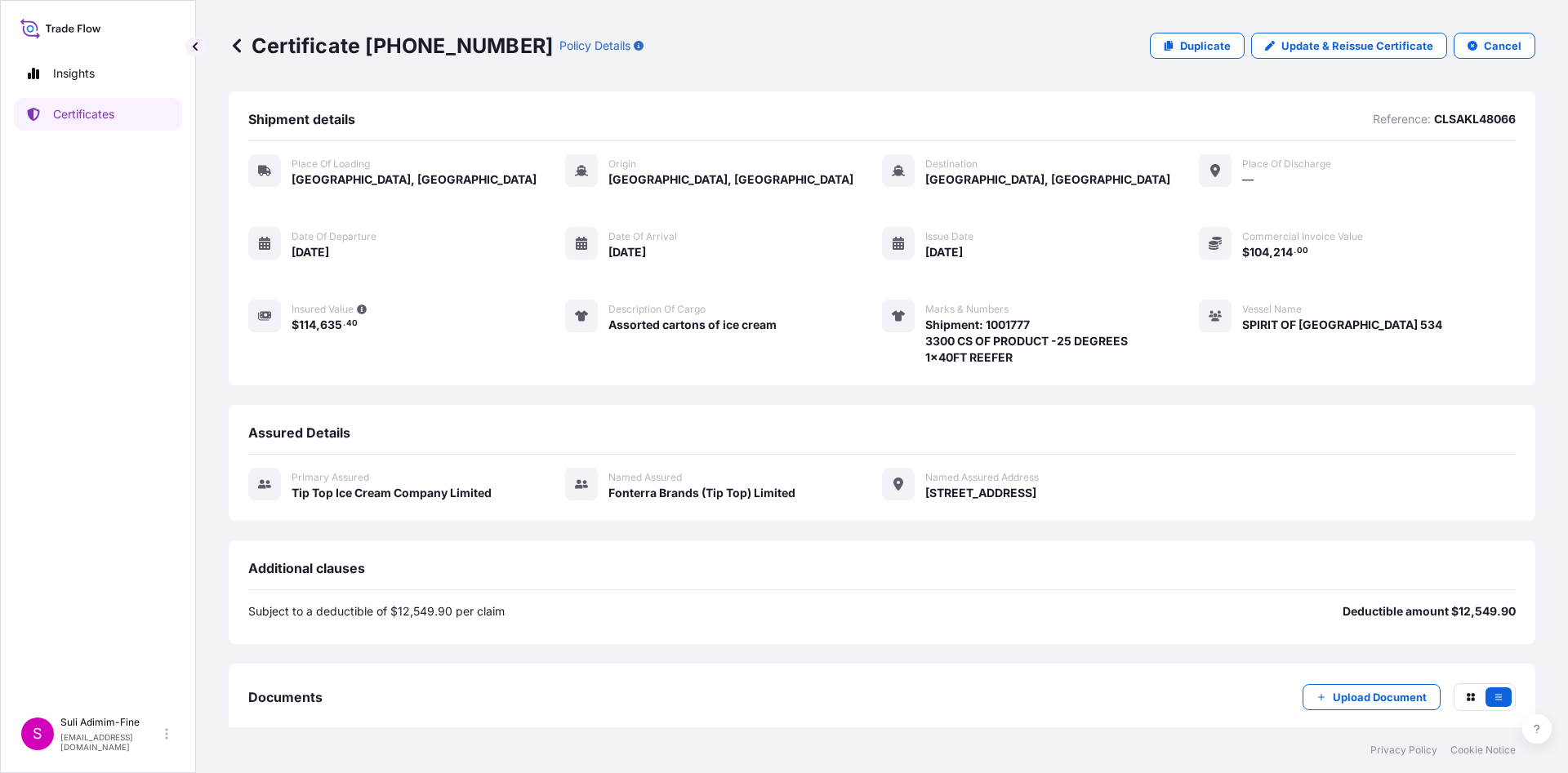
scroll to position [89, 0]
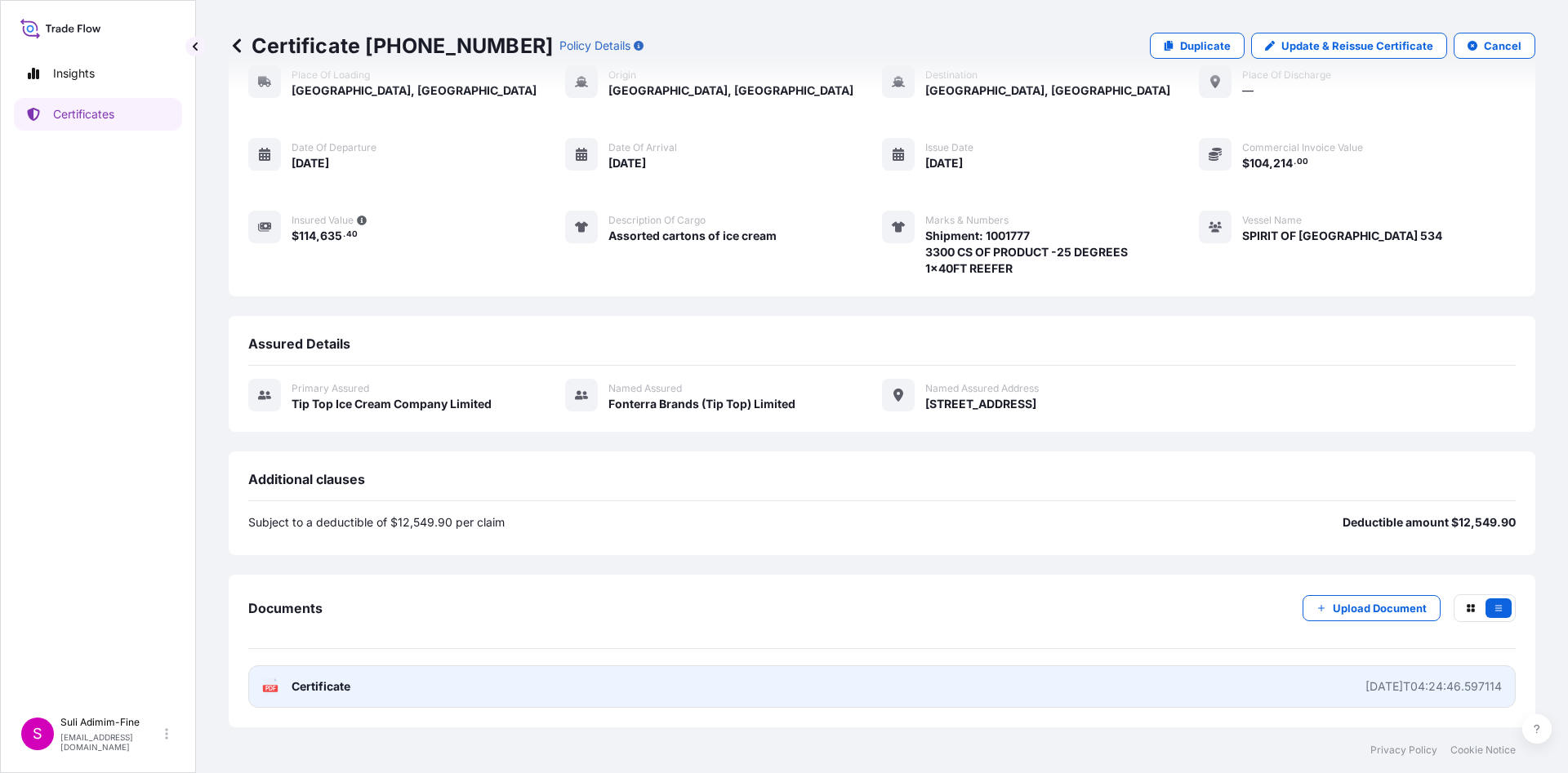
click at [1284, 693] on link "PDF Certificate [DATE]T04:24:46.597114" at bounding box center [882, 686] width 1267 height 43
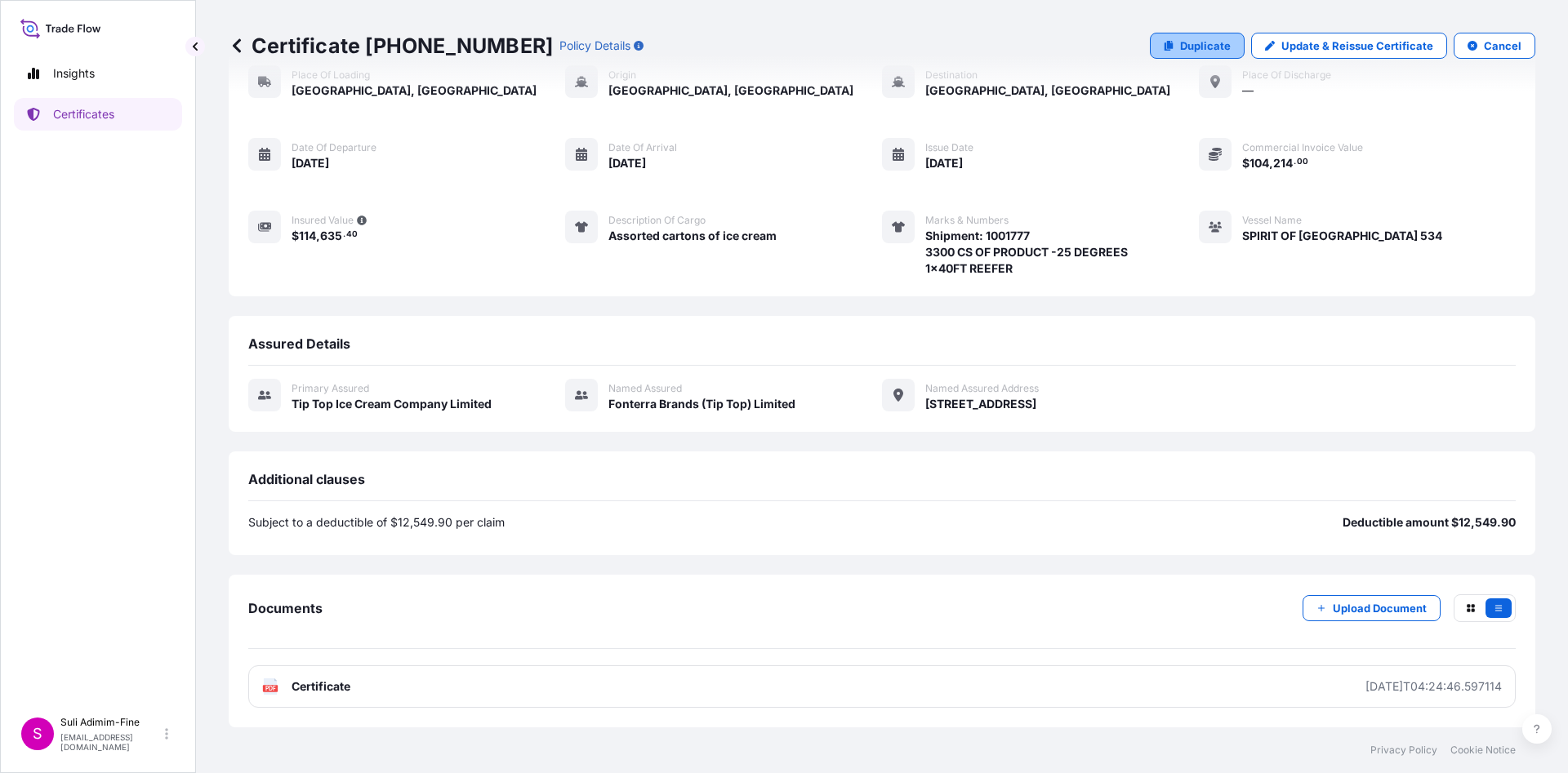
click at [1187, 46] on p "Duplicate" at bounding box center [1205, 45] width 51 height 17
select select "Road / [GEOGRAPHIC_DATA]"
select select "Ocean Vessel"
select select "31891"
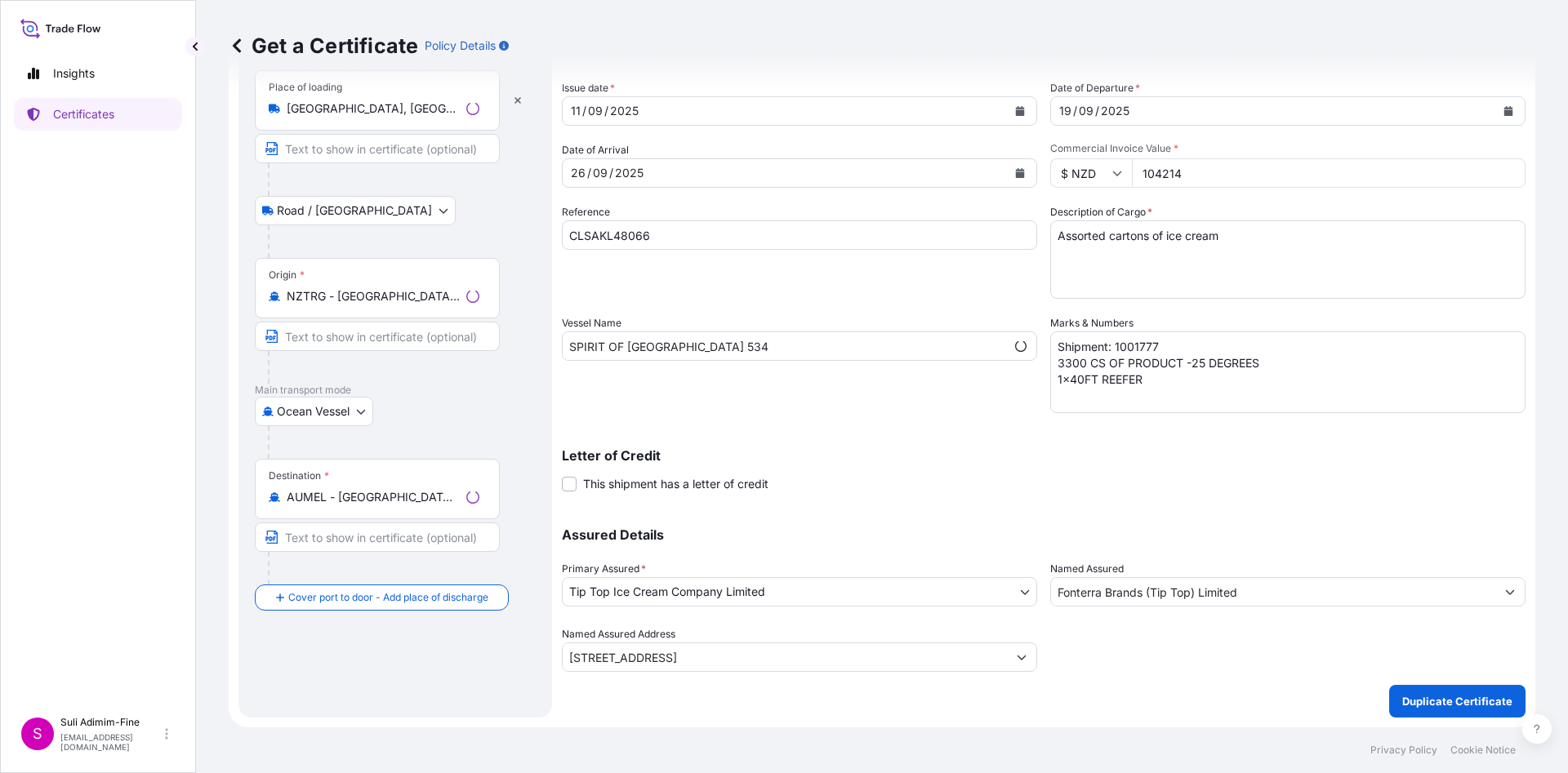
scroll to position [83, 0]
click at [1016, 111] on icon "Calendar" at bounding box center [1021, 110] width 9 height 10
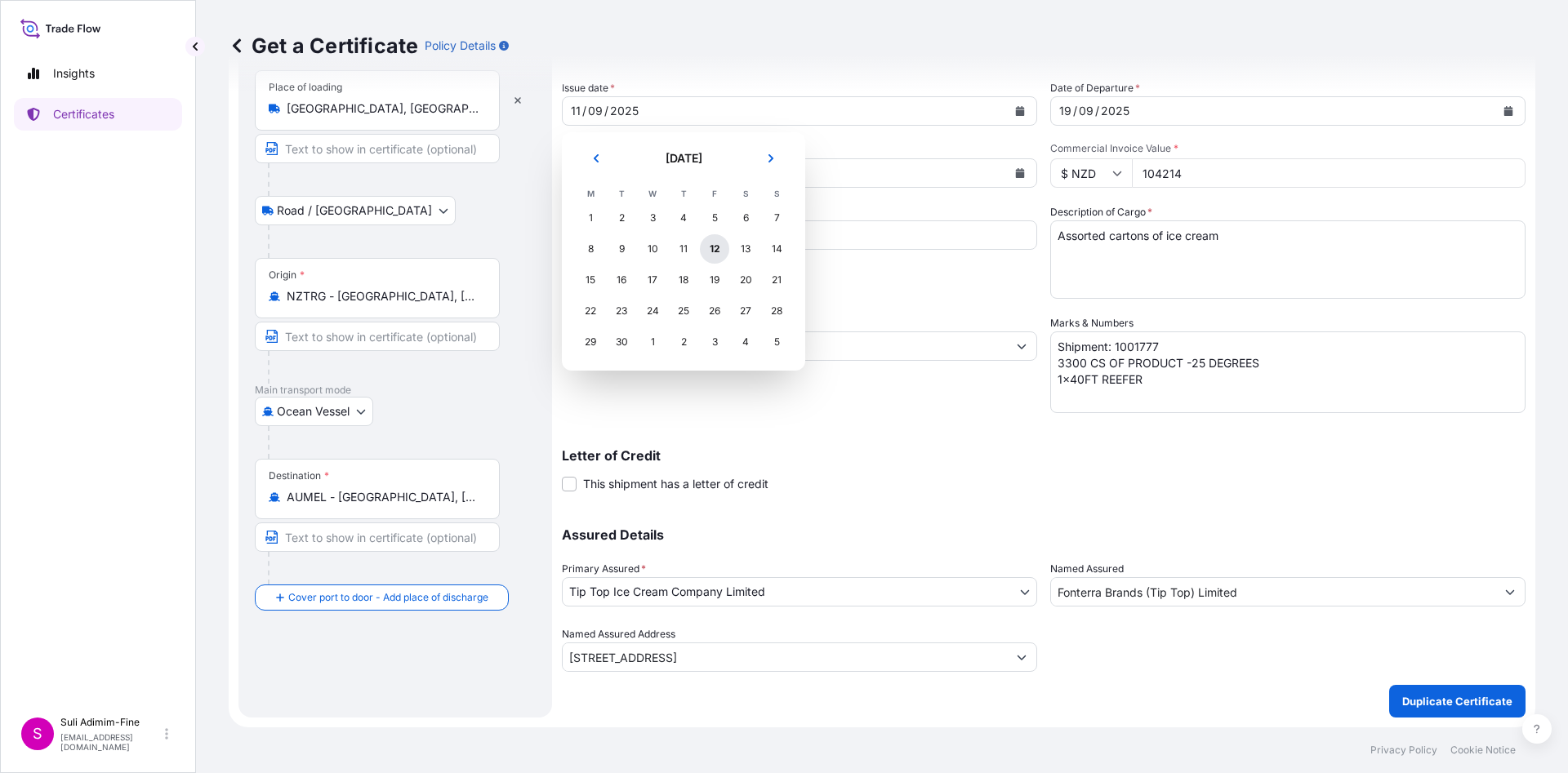
click at [723, 253] on div "12" at bounding box center [714, 249] width 30 height 30
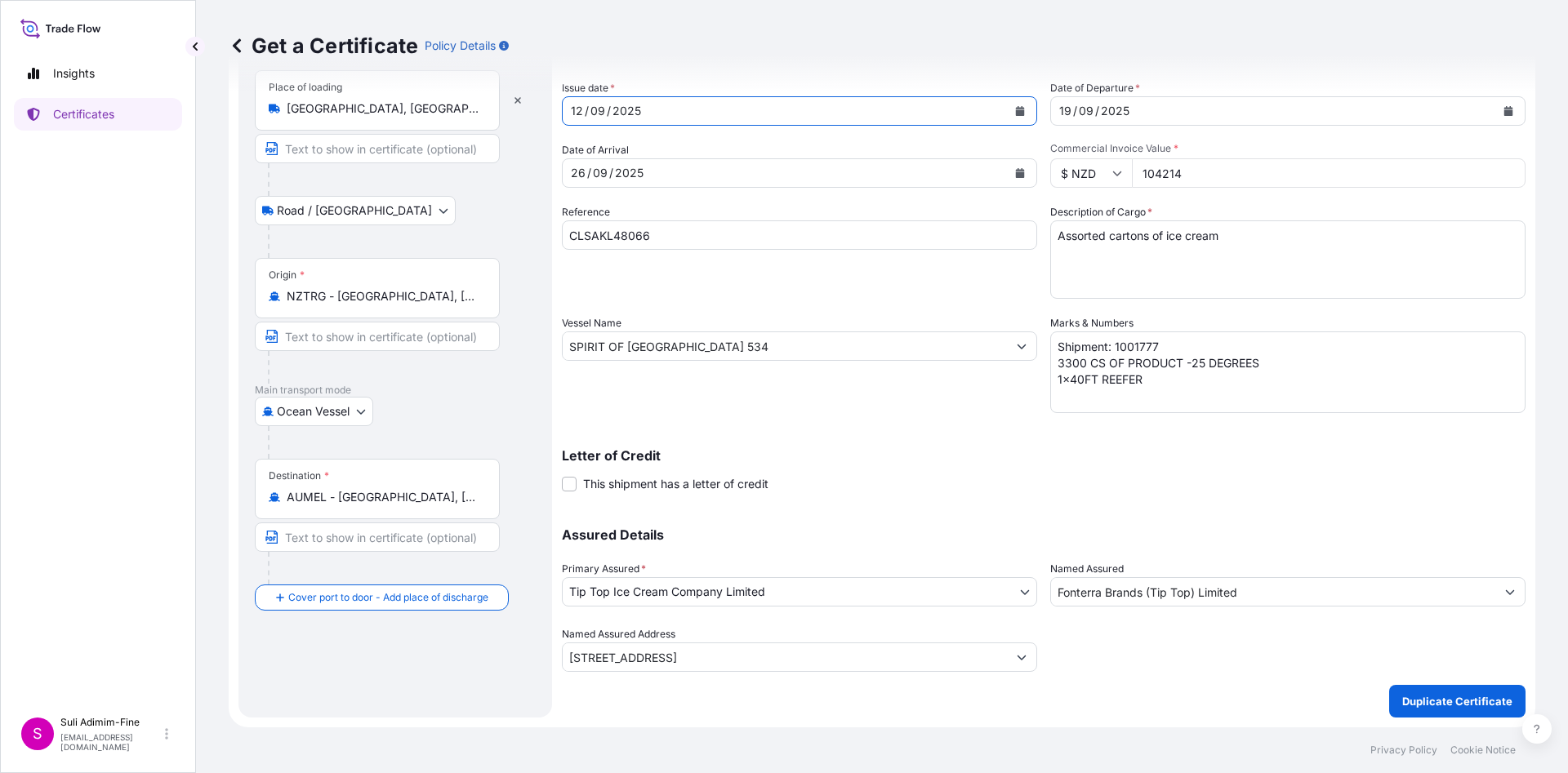
click at [1164, 345] on textarea "Shipment: 1001777 3300 CS OF PRODUCT -25 DEGREES 1x40FT REEFER" at bounding box center [1287, 372] width 475 height 81
click at [1054, 362] on textarea "Shipment: 1001777 3300 CS OF PRODUCT -25 DEGREES 1x40FT REEFER" at bounding box center [1287, 372] width 475 height 81
type textarea "Shipment: 1001782 3168 CS OF PRODUCT -25 DEGREES 1x40FT REEFER"
click at [1154, 185] on input "104214" at bounding box center [1328, 173] width 394 height 30
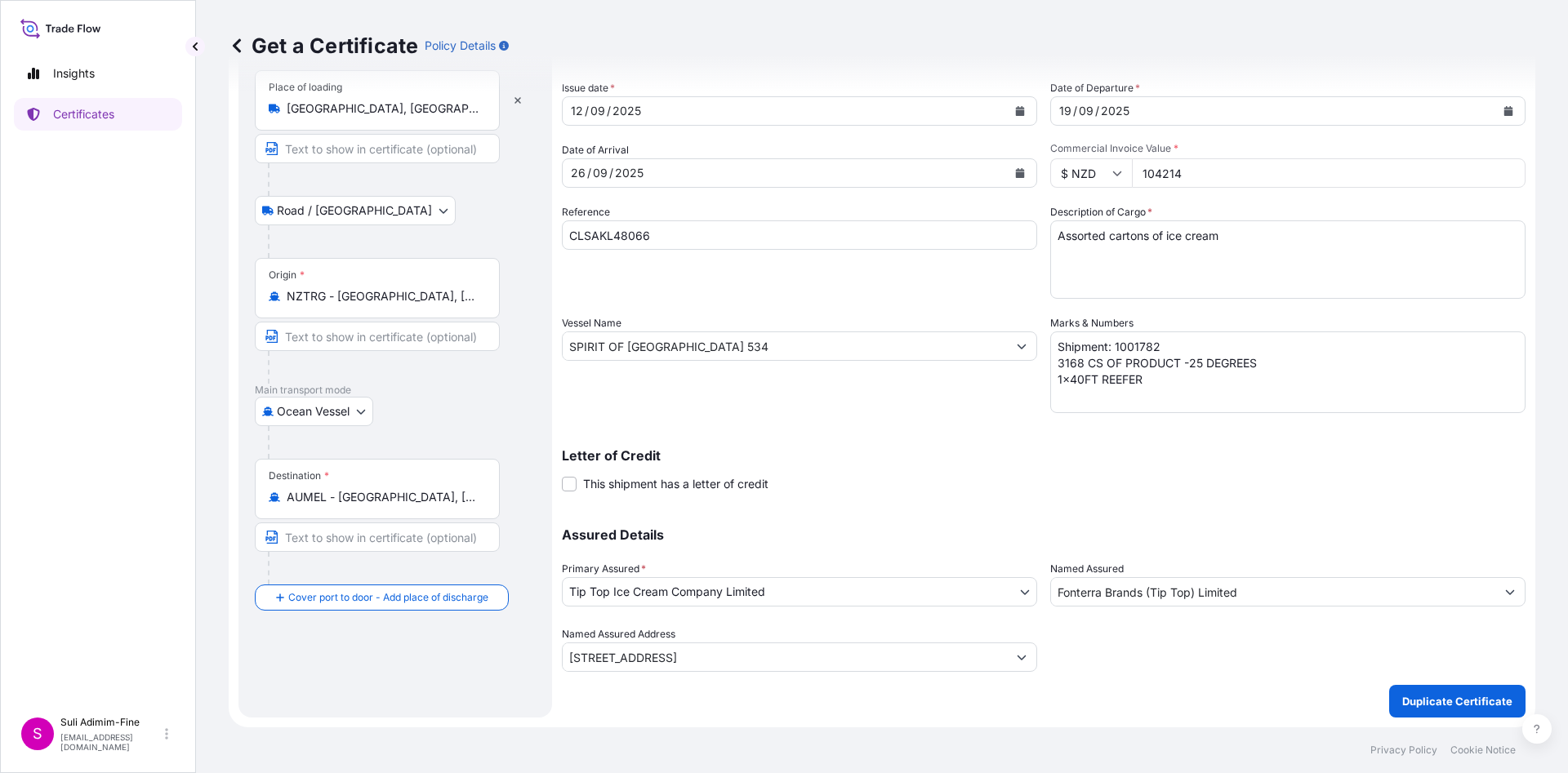
click at [1154, 185] on input "104214" at bounding box center [1328, 173] width 394 height 30
paste input "60698.88"
type input "60698.88"
click at [1308, 671] on div at bounding box center [1287, 649] width 475 height 45
click at [1259, 345] on textarea "Shipment: 1001777 3300 CS OF PRODUCT -25 DEGREES 1x40FT REEFER" at bounding box center [1287, 372] width 475 height 81
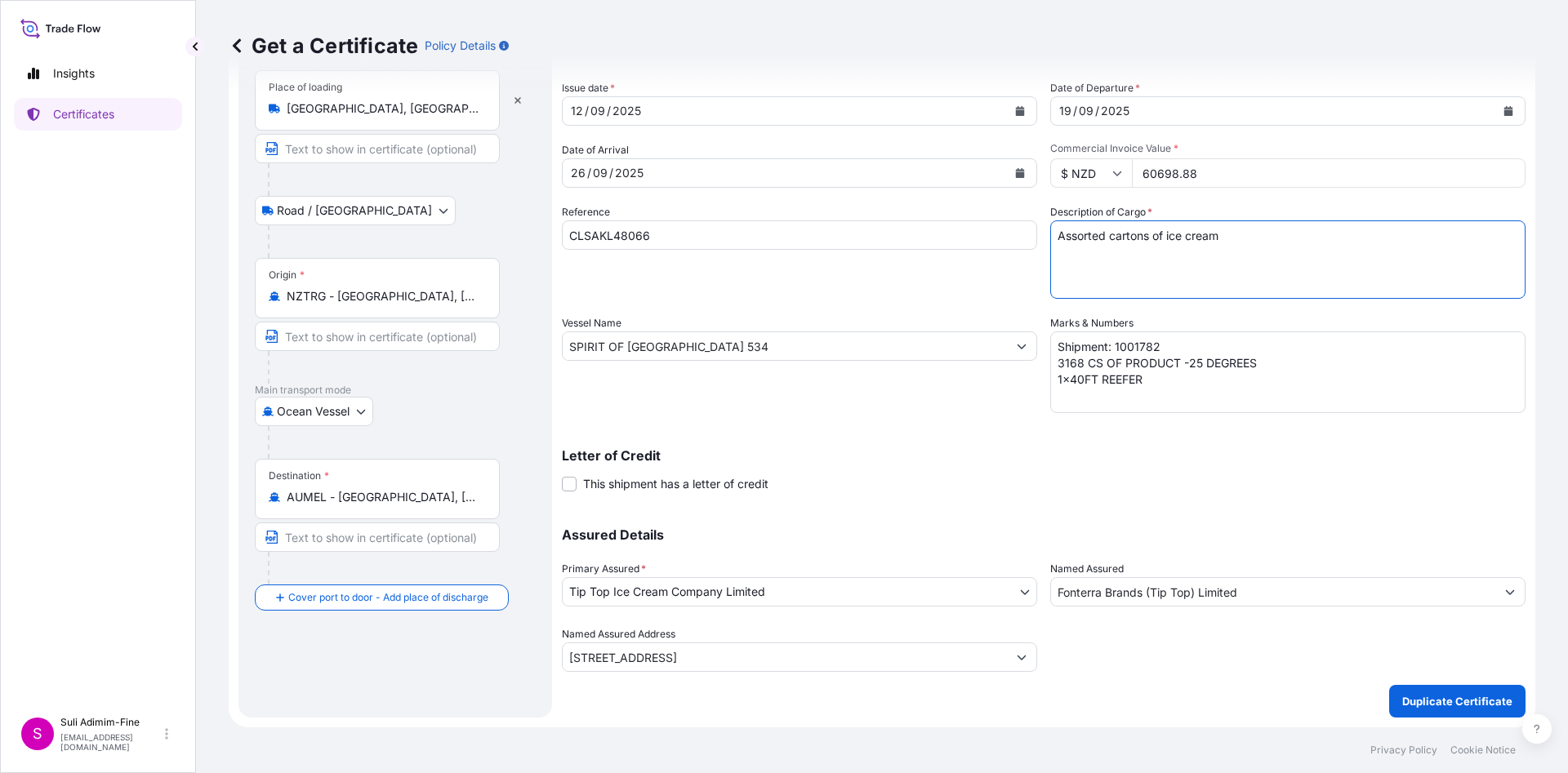
click at [1243, 268] on textarea "Assorted cartons of ice cream" at bounding box center [1287, 260] width 475 height 79
click at [1418, 686] on button "Duplicate Certificate" at bounding box center [1457, 700] width 136 height 32
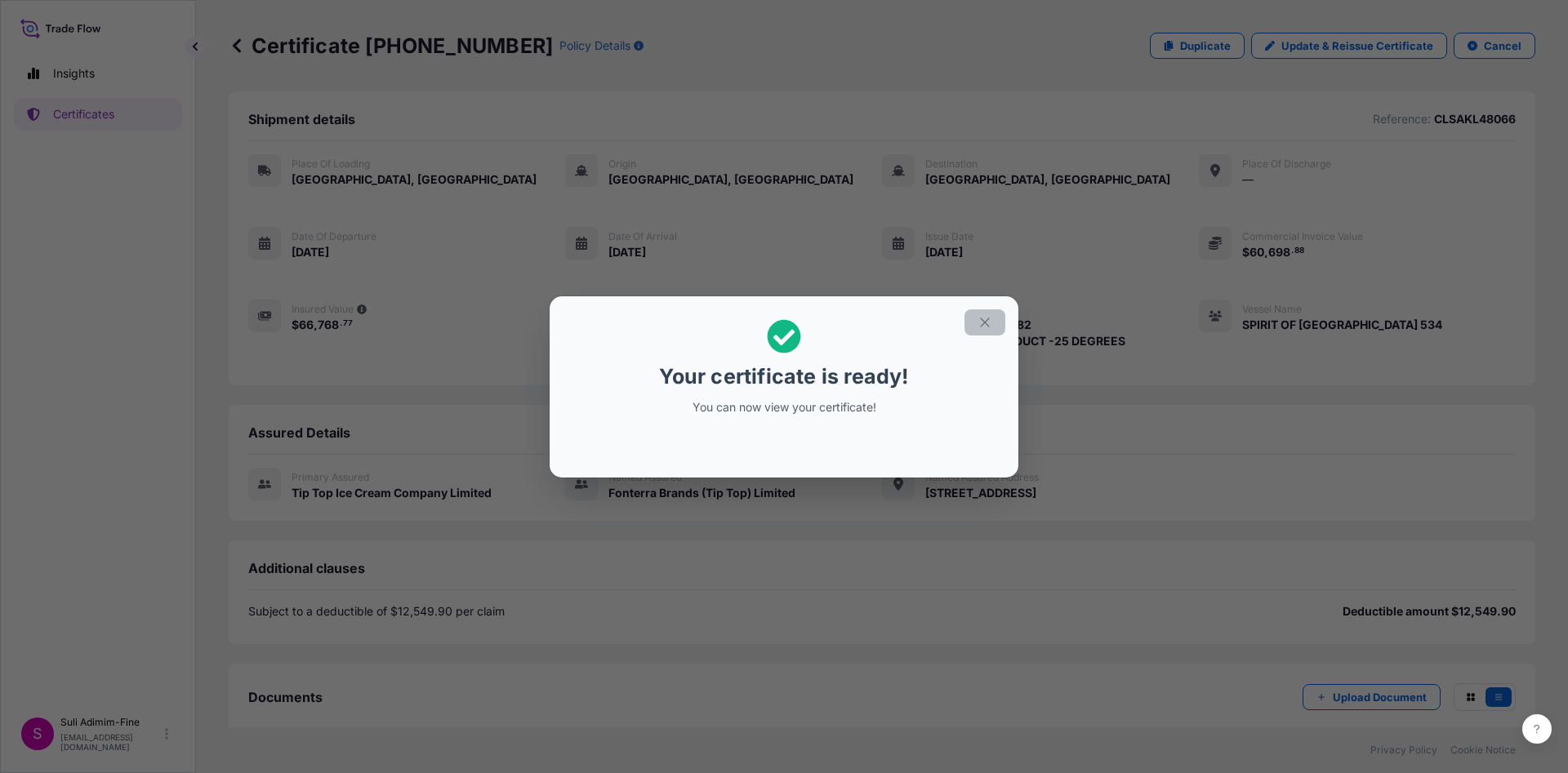
click at [992, 315] on icon "button" at bounding box center [985, 322] width 15 height 15
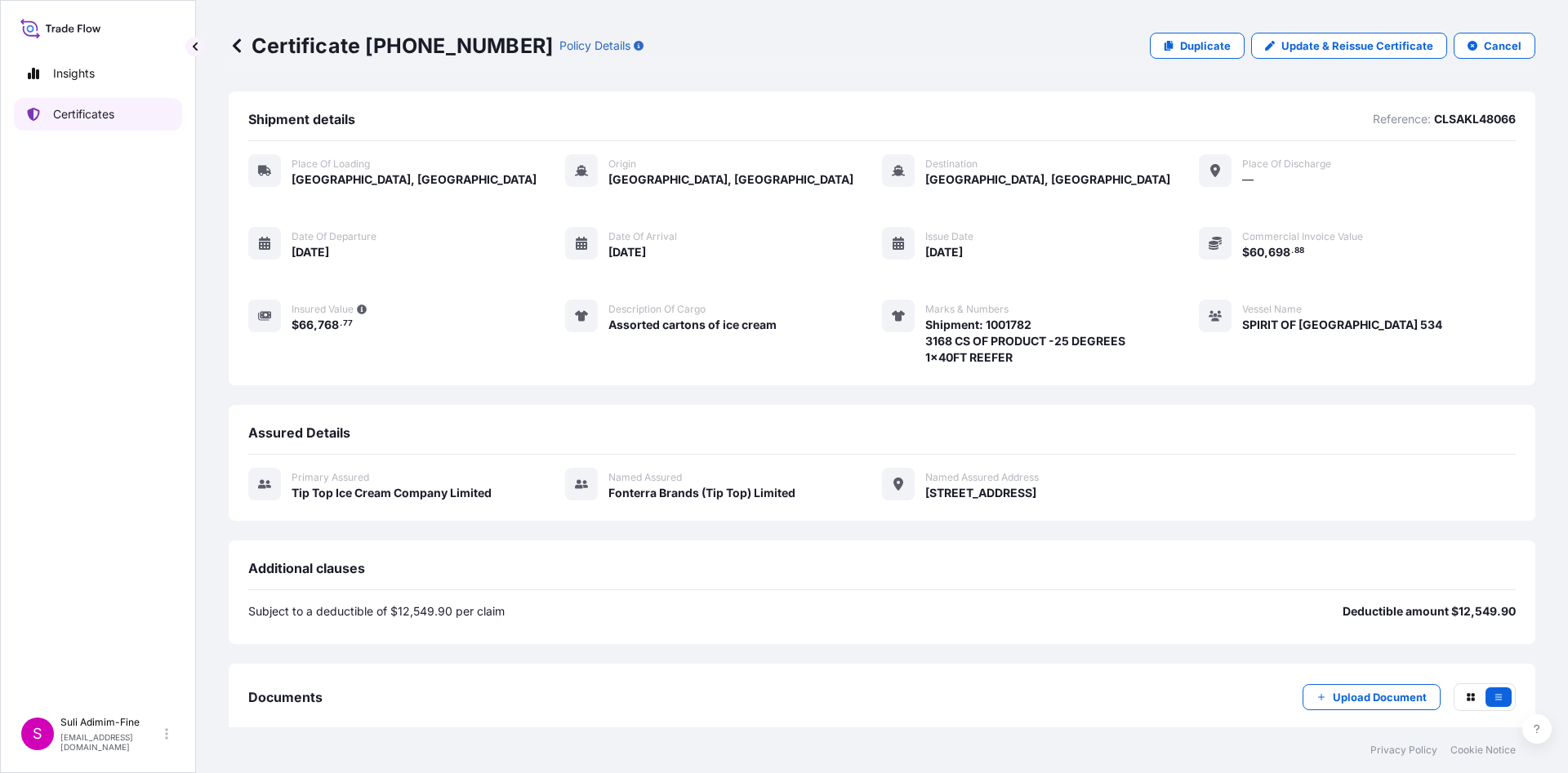
click at [92, 122] on link "Certificates" at bounding box center [98, 114] width 168 height 32
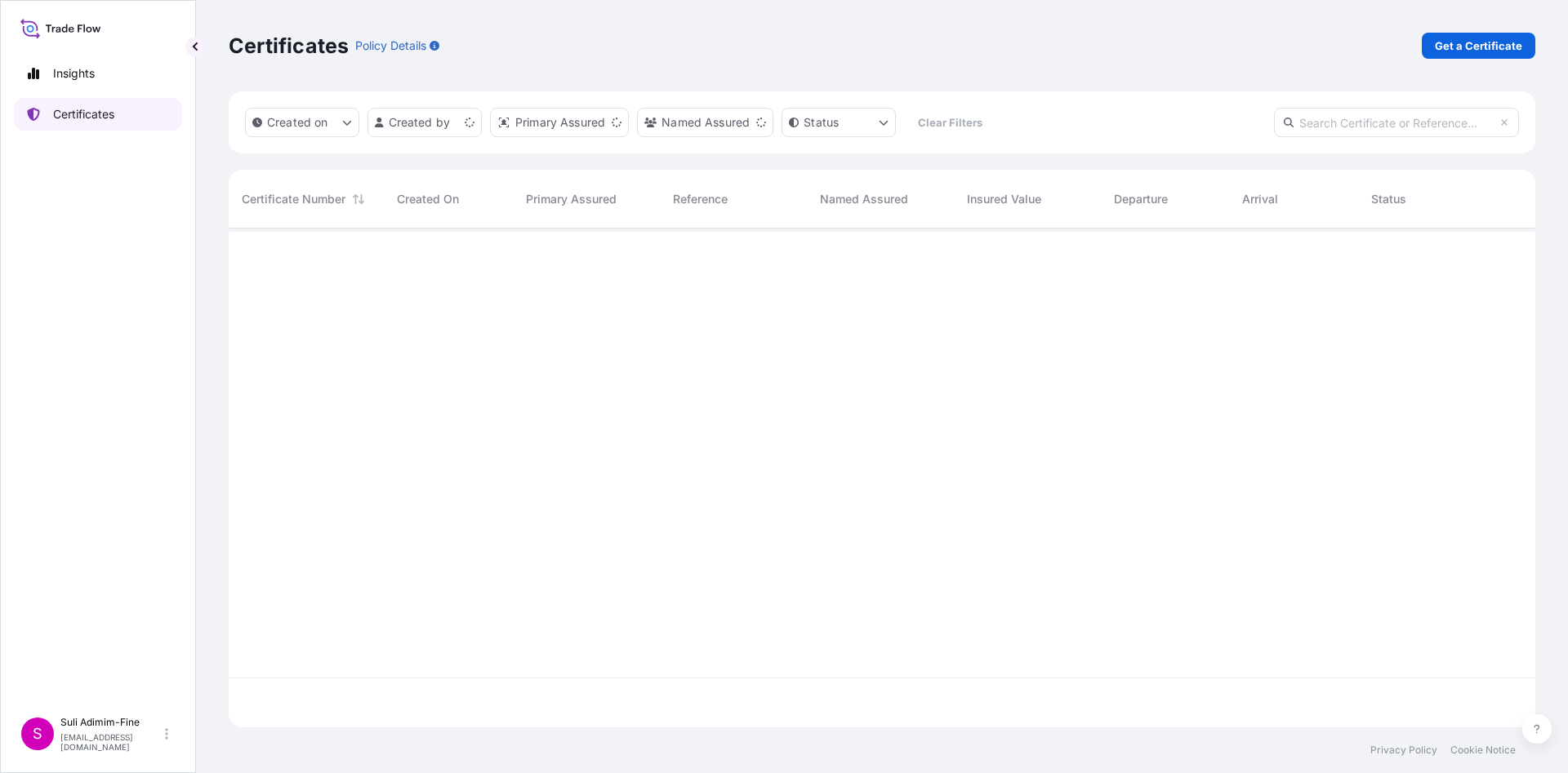
scroll to position [489, 1287]
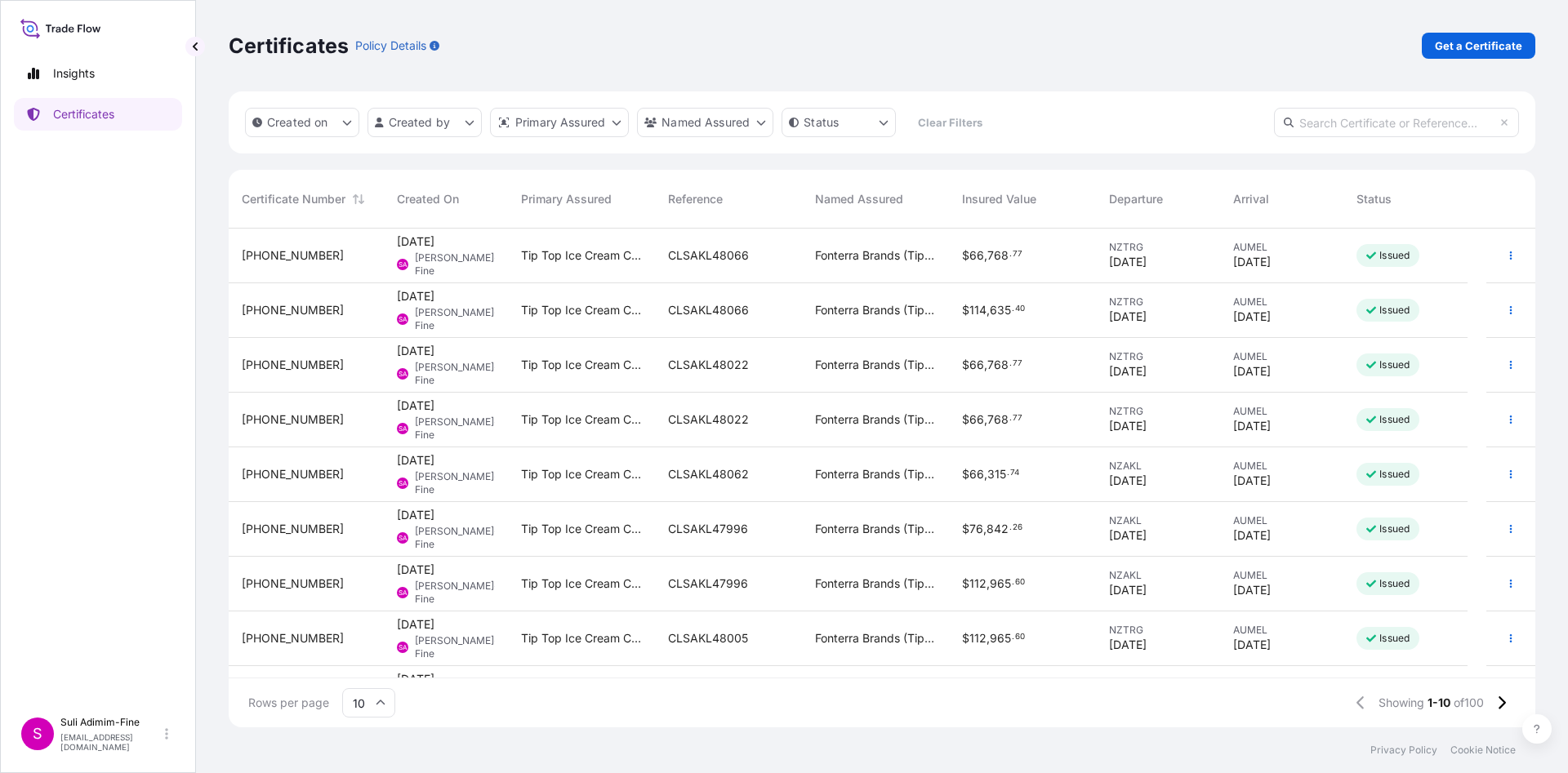
click at [1048, 307] on div "$ 114 , 635 . 40" at bounding box center [1022, 310] width 121 height 17
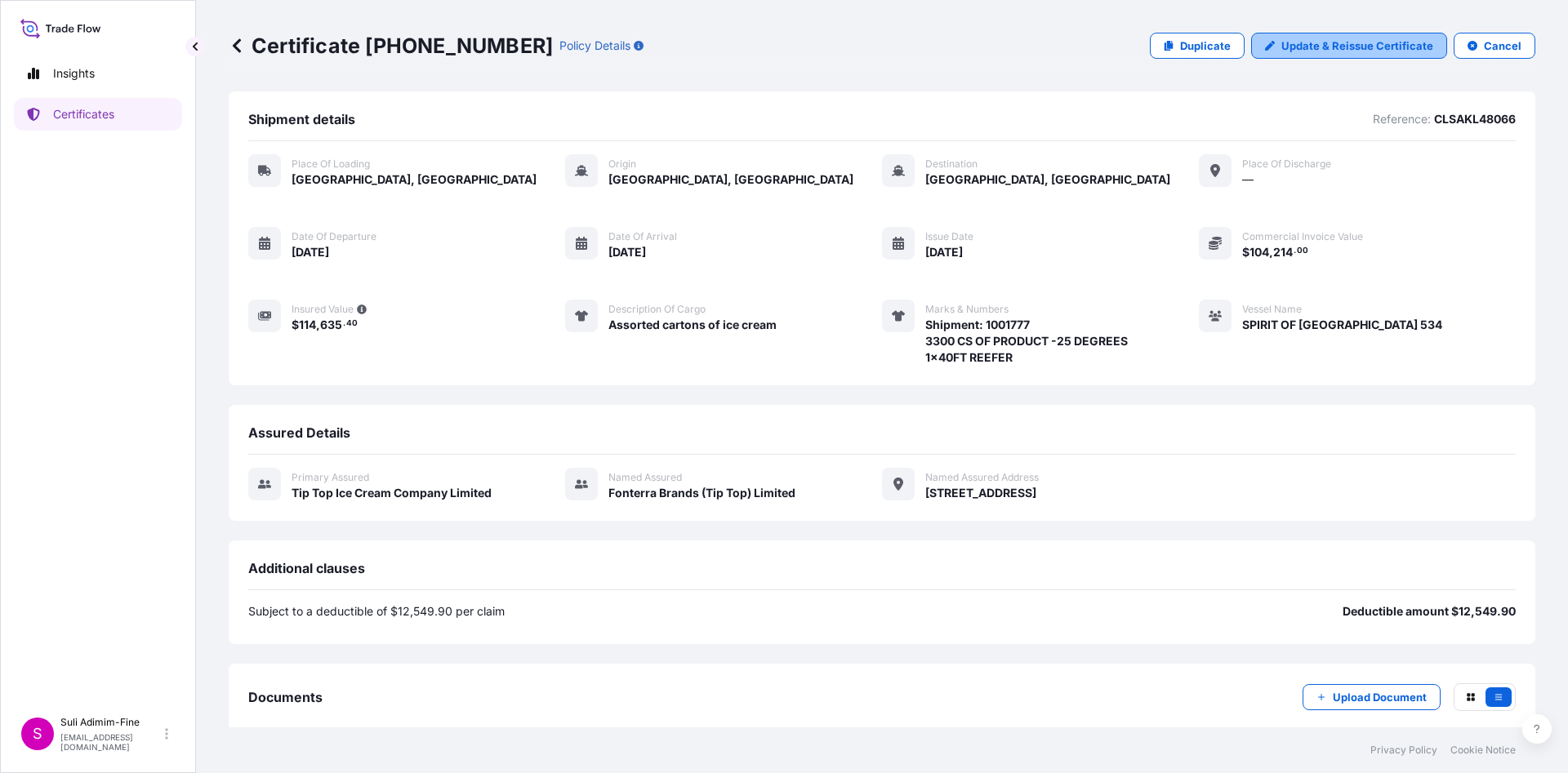
click at [1341, 53] on p "Update & Reissue Certificate" at bounding box center [1357, 45] width 152 height 17
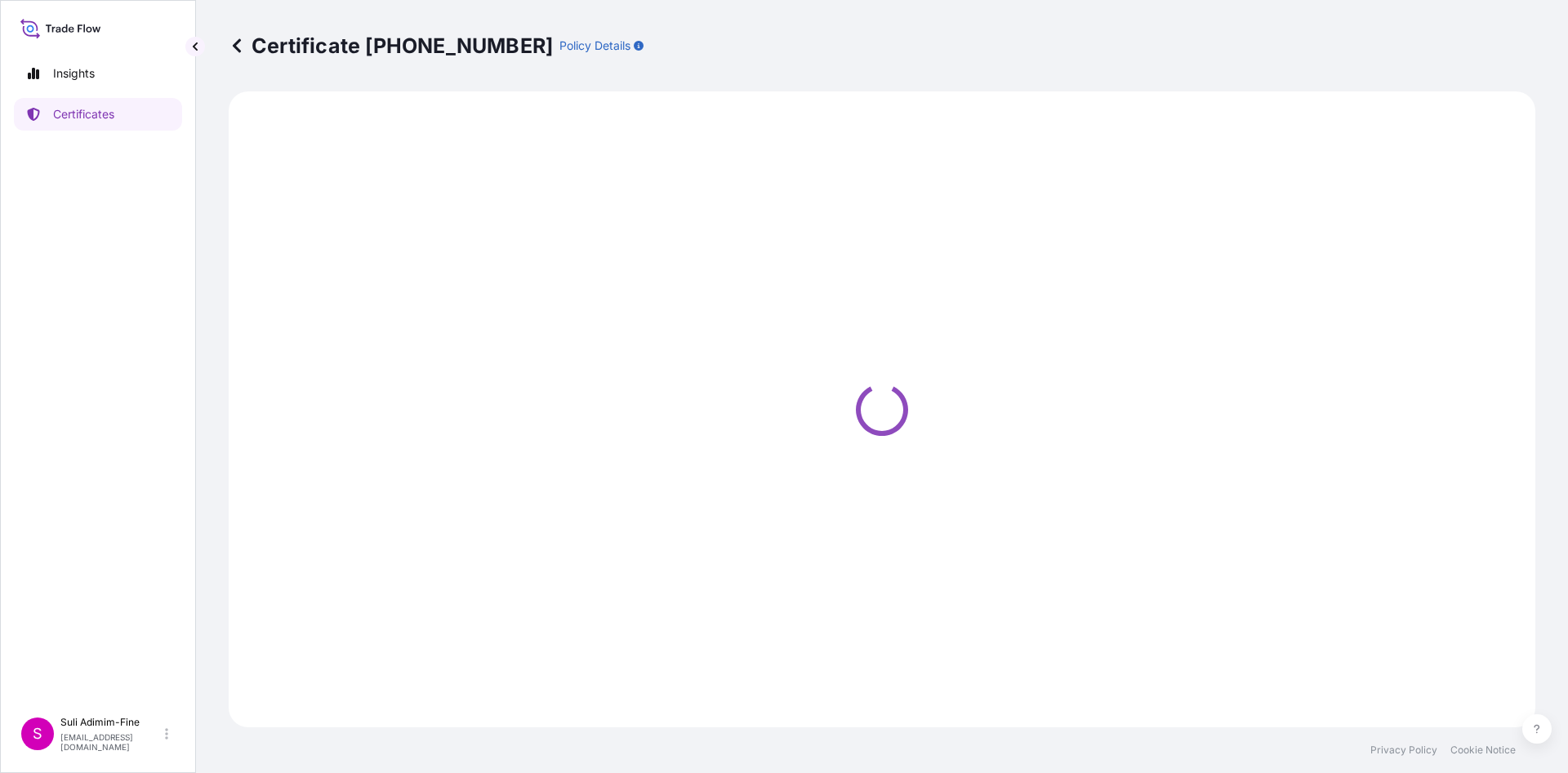
select select "Road / [GEOGRAPHIC_DATA]"
select select "Ocean Vessel"
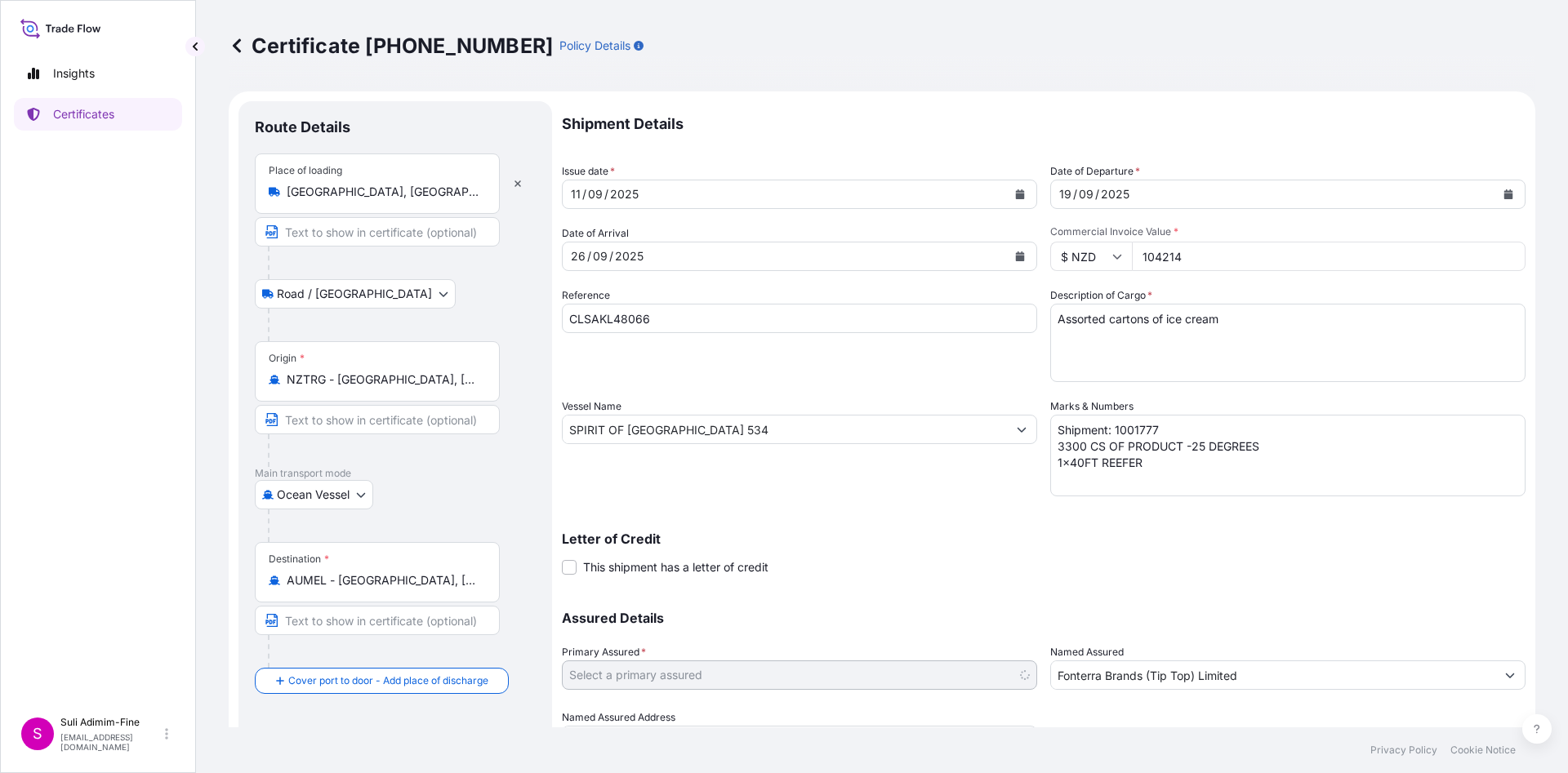
select select "31891"
click at [238, 49] on icon at bounding box center [236, 45] width 8 height 14
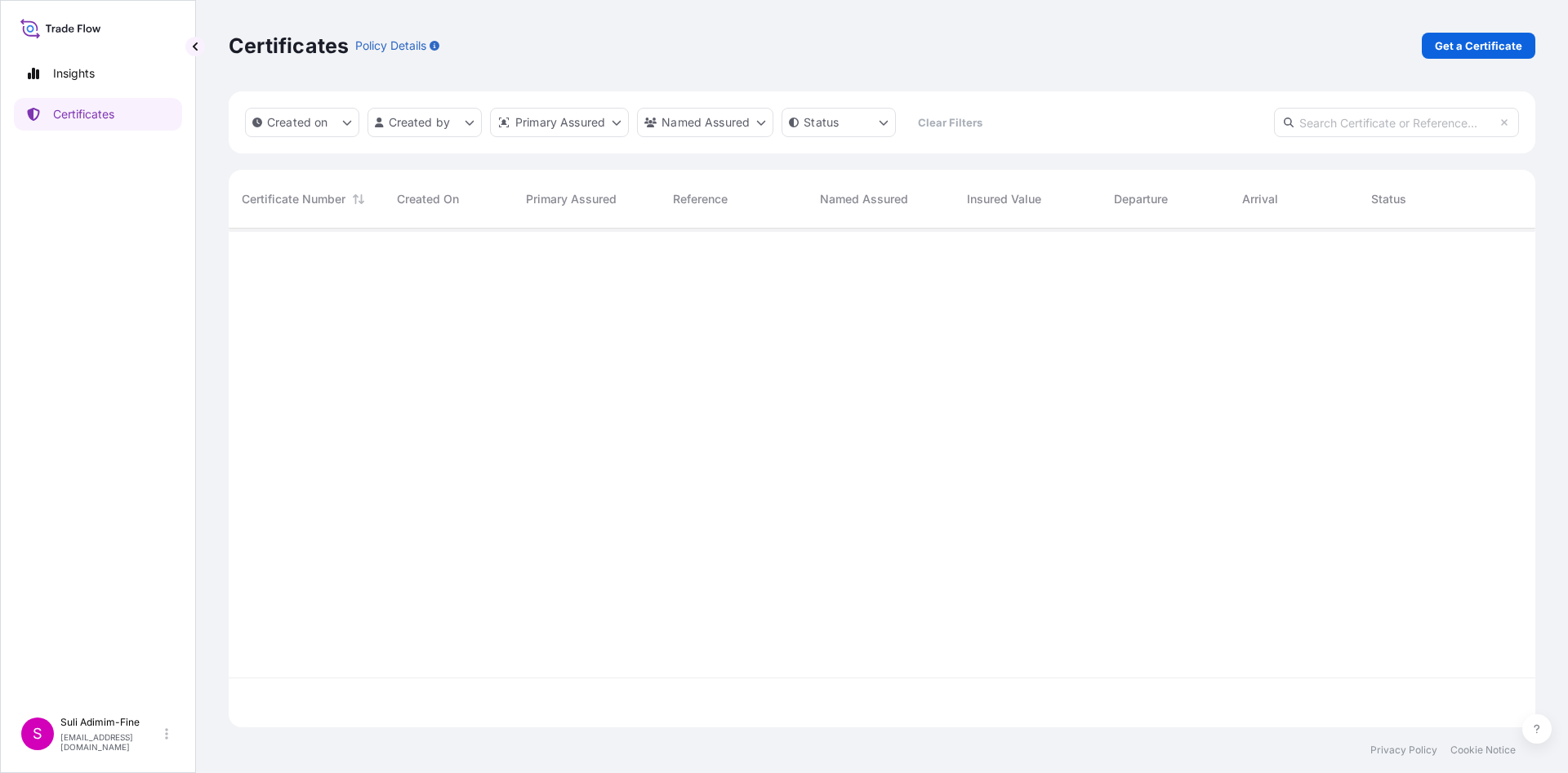
scroll to position [489, 1287]
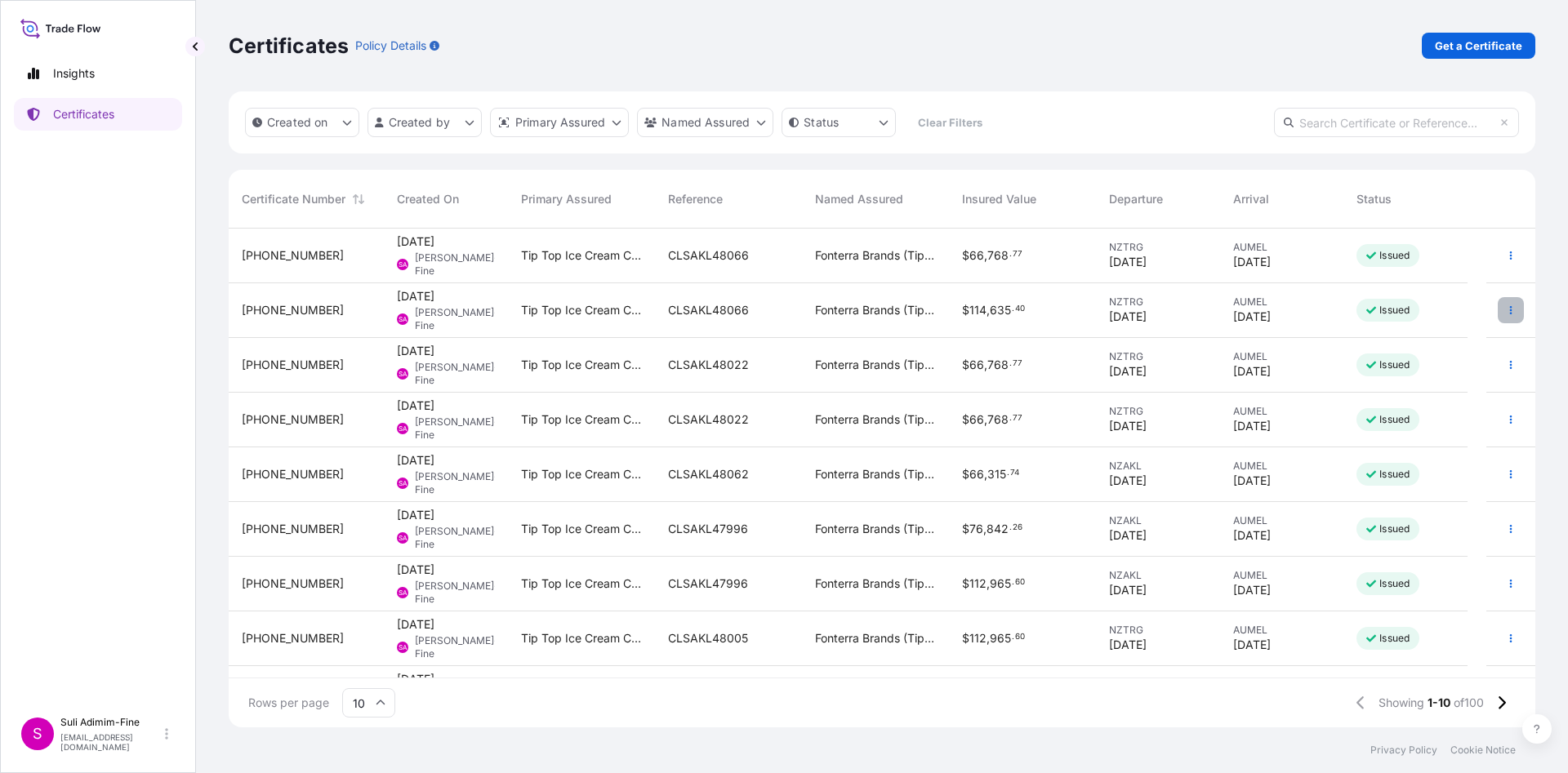
click at [1497, 308] on button "button" at bounding box center [1510, 310] width 26 height 26
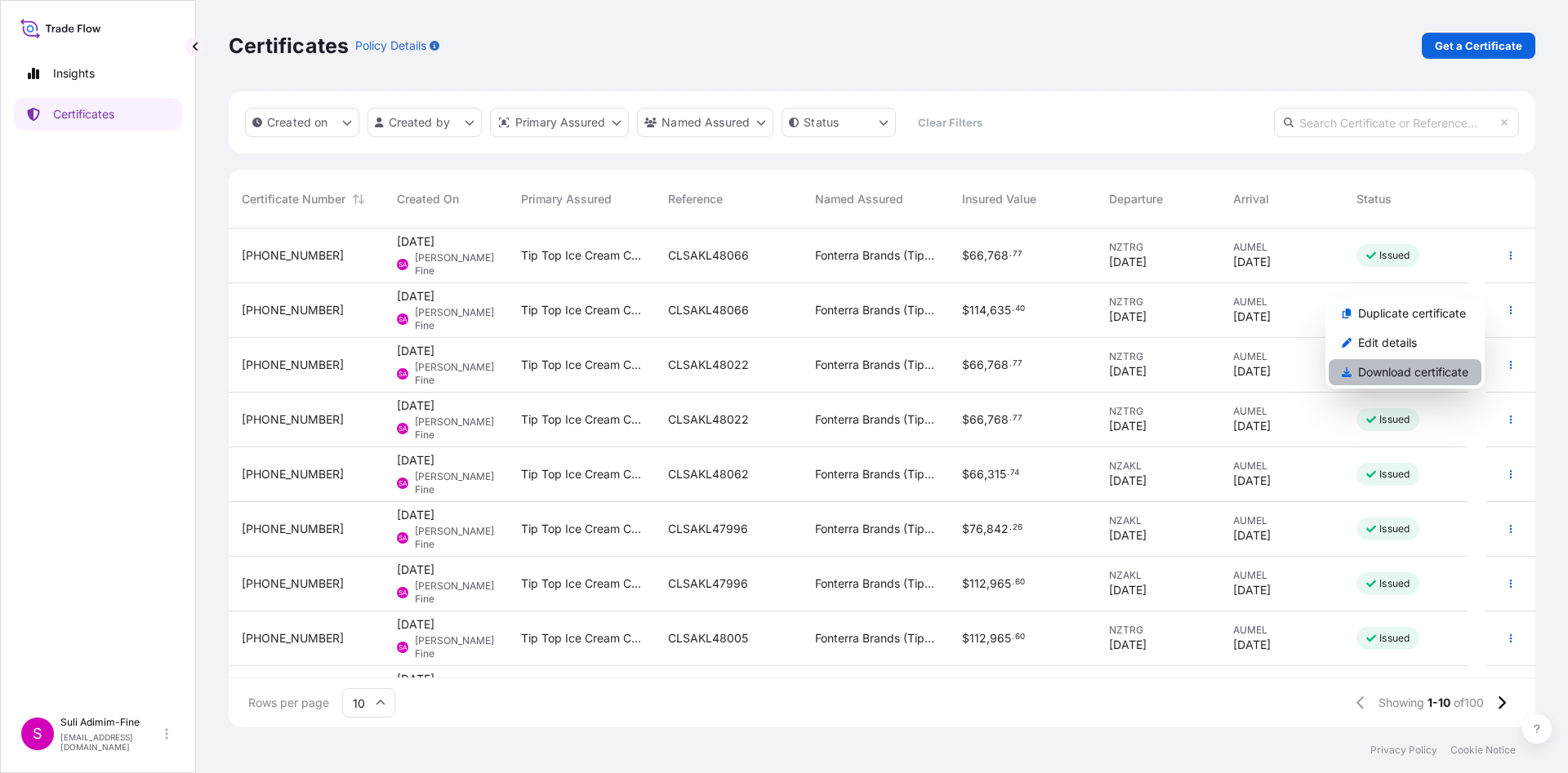
click at [1401, 364] on p "Download certificate" at bounding box center [1413, 372] width 110 height 17
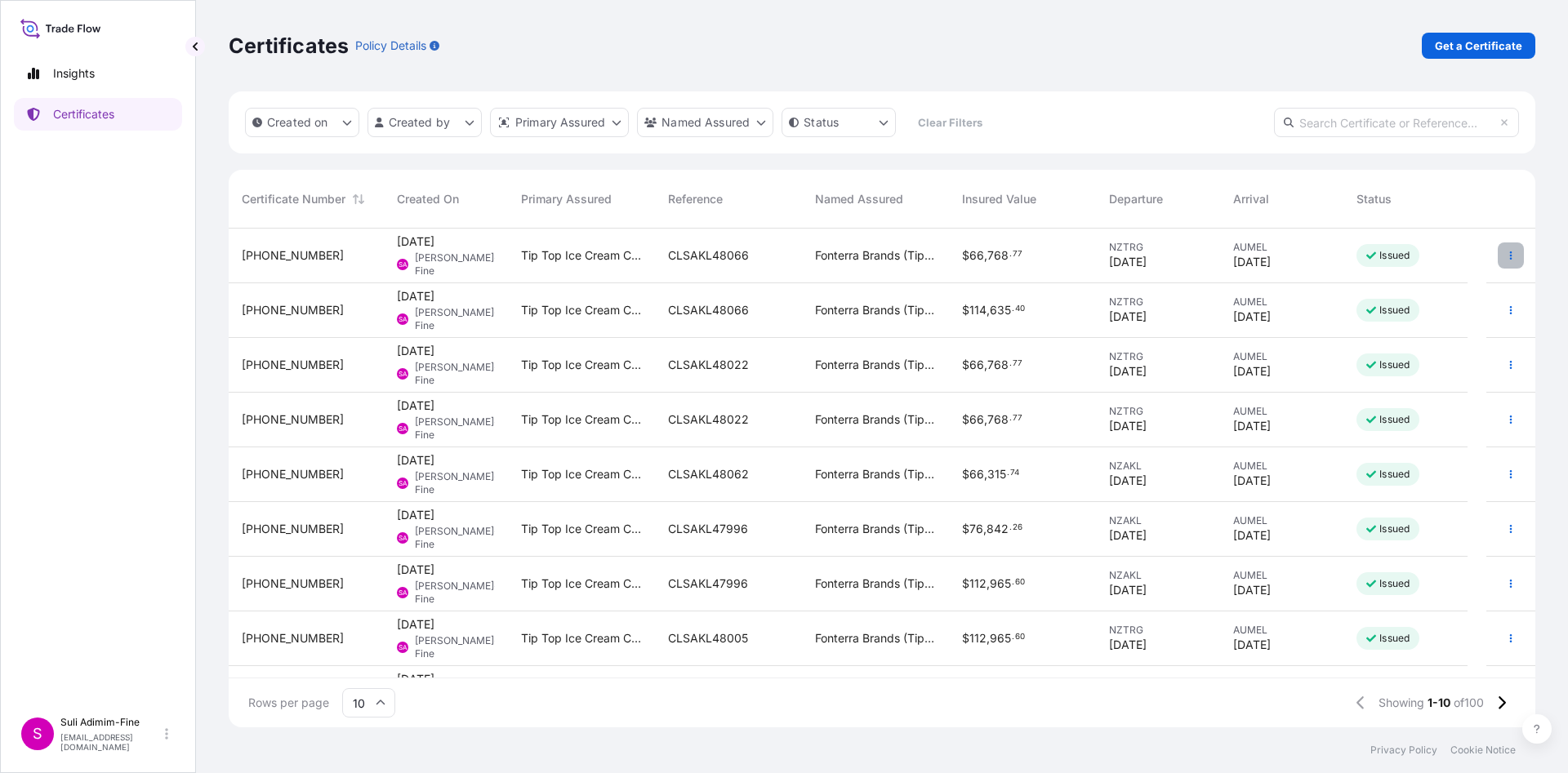
click at [1506, 254] on icon "button" at bounding box center [1510, 255] width 10 height 10
click at [1425, 310] on p "Download certificate" at bounding box center [1413, 317] width 110 height 17
